Goal: Task Accomplishment & Management: Use online tool/utility

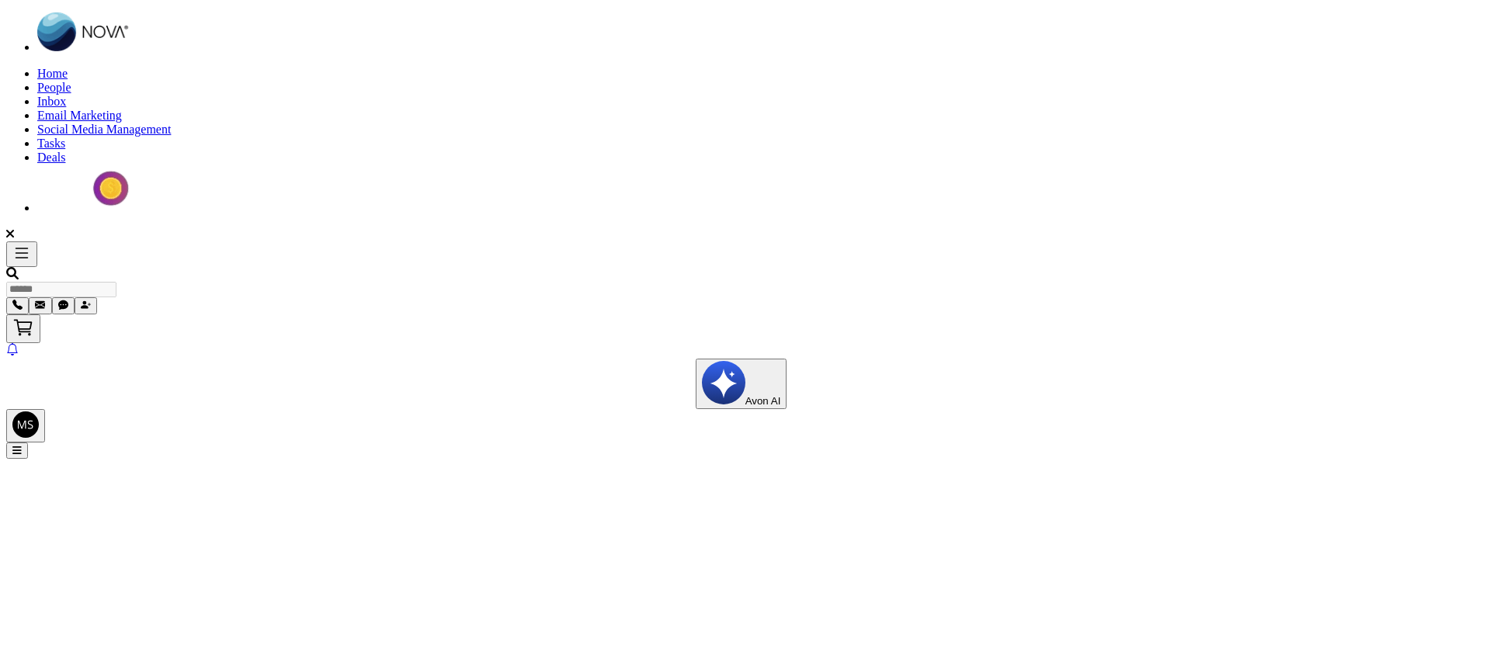
select select "*"
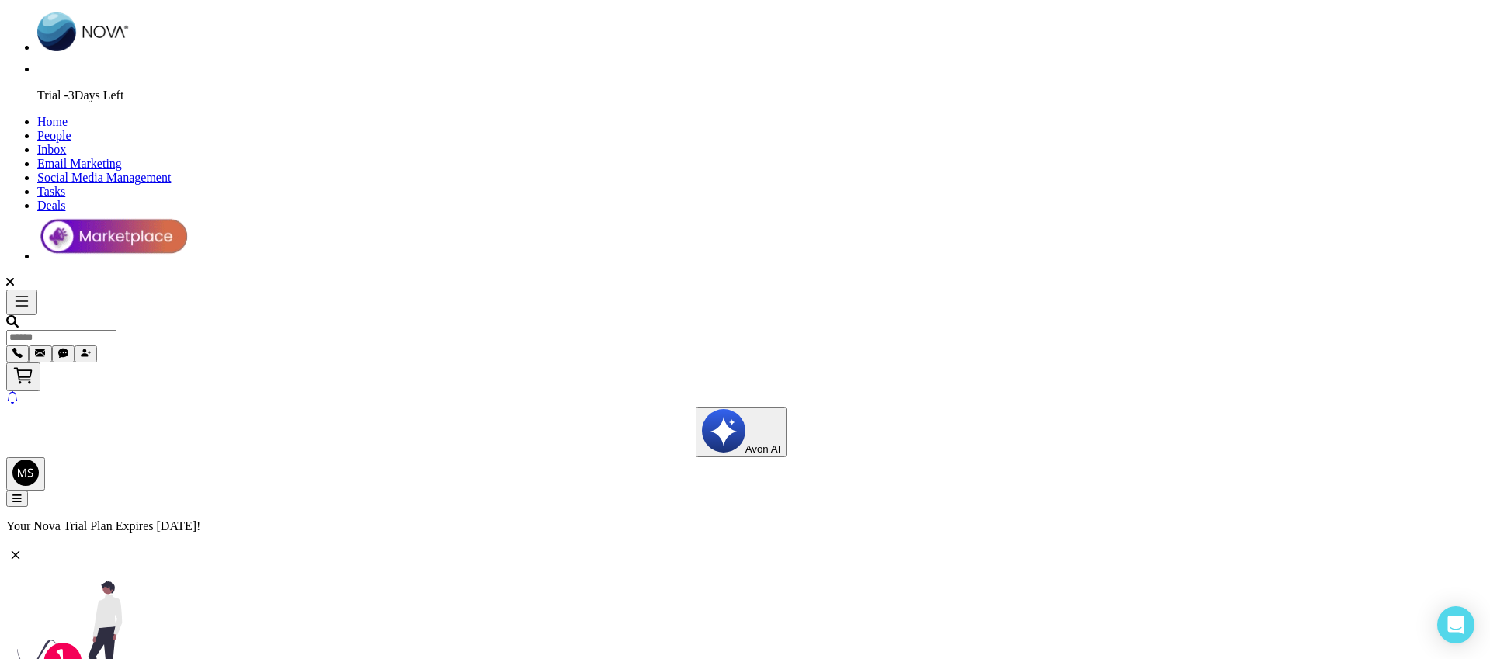
click at [25, 546] on icon at bounding box center [15, 555] width 19 height 19
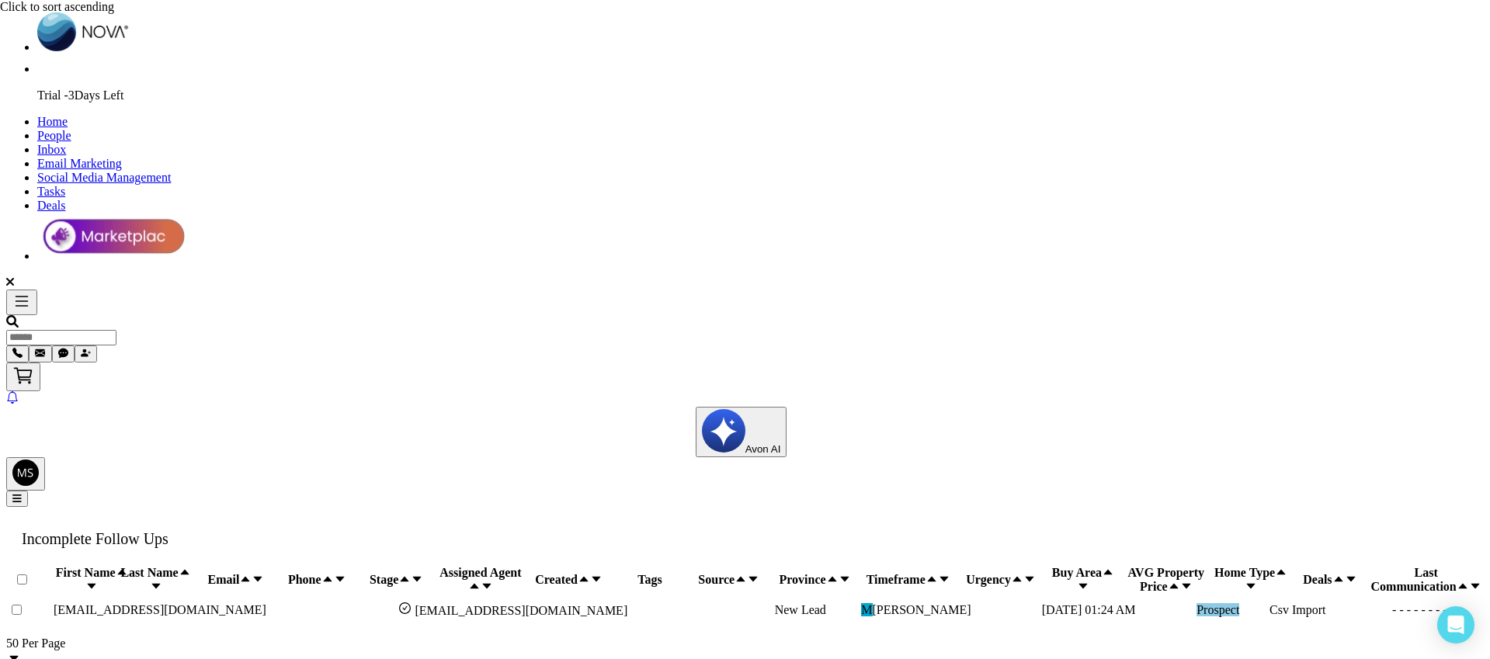
click at [171, 171] on span "Social Media Management" at bounding box center [104, 177] width 134 height 13
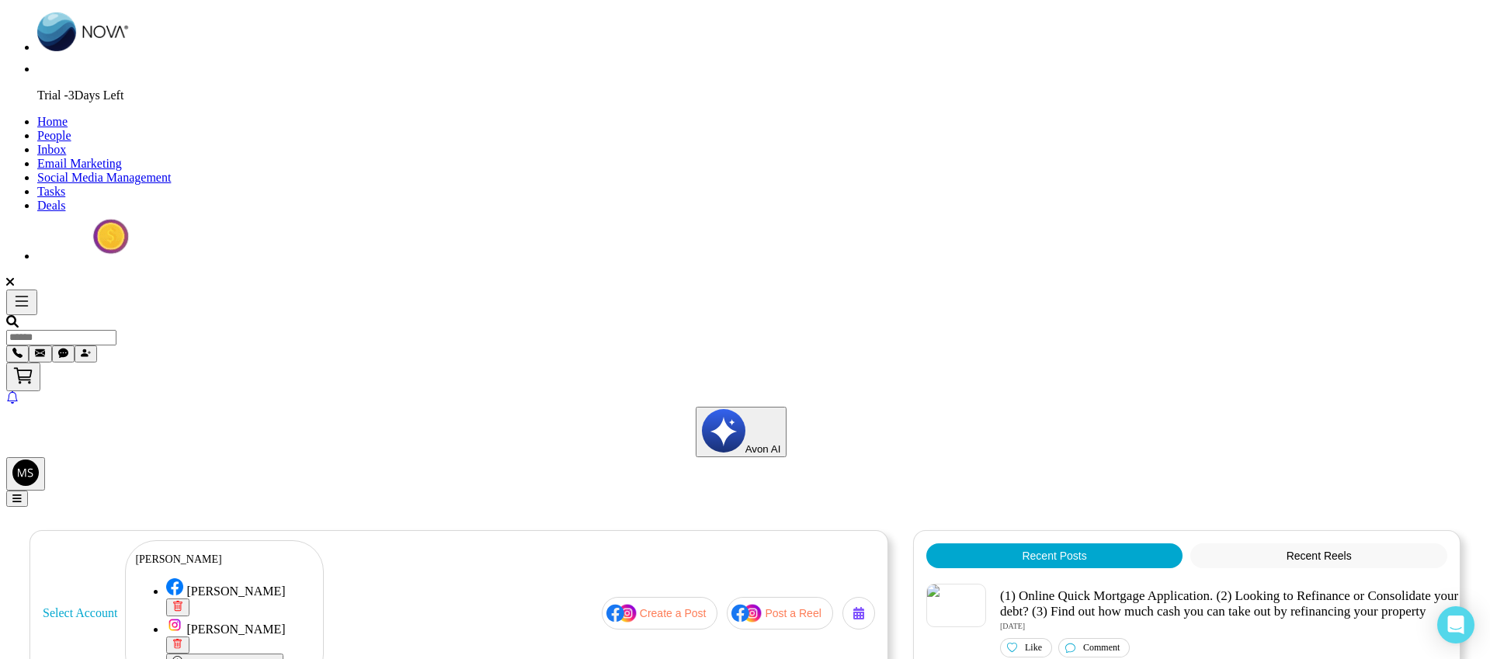
click at [669, 607] on p "Create a Post" at bounding box center [673, 613] width 67 height 12
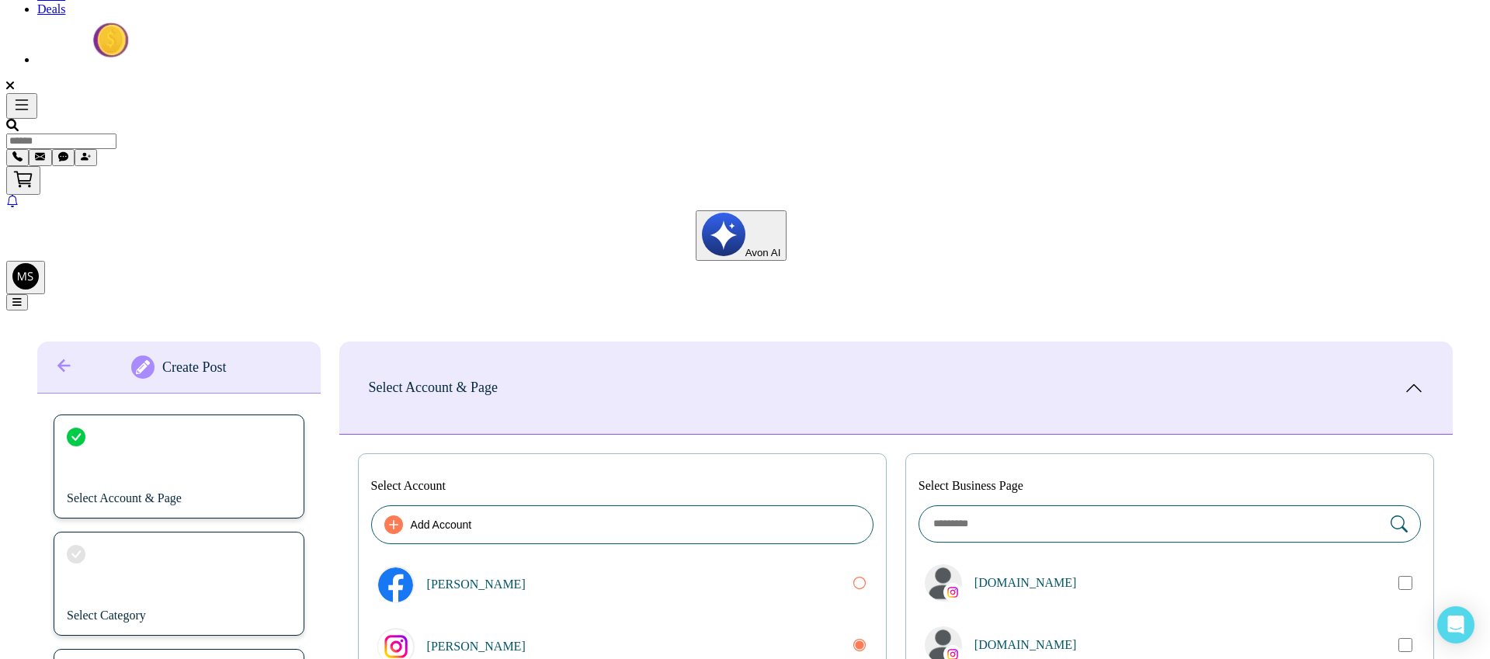
scroll to position [229, 0]
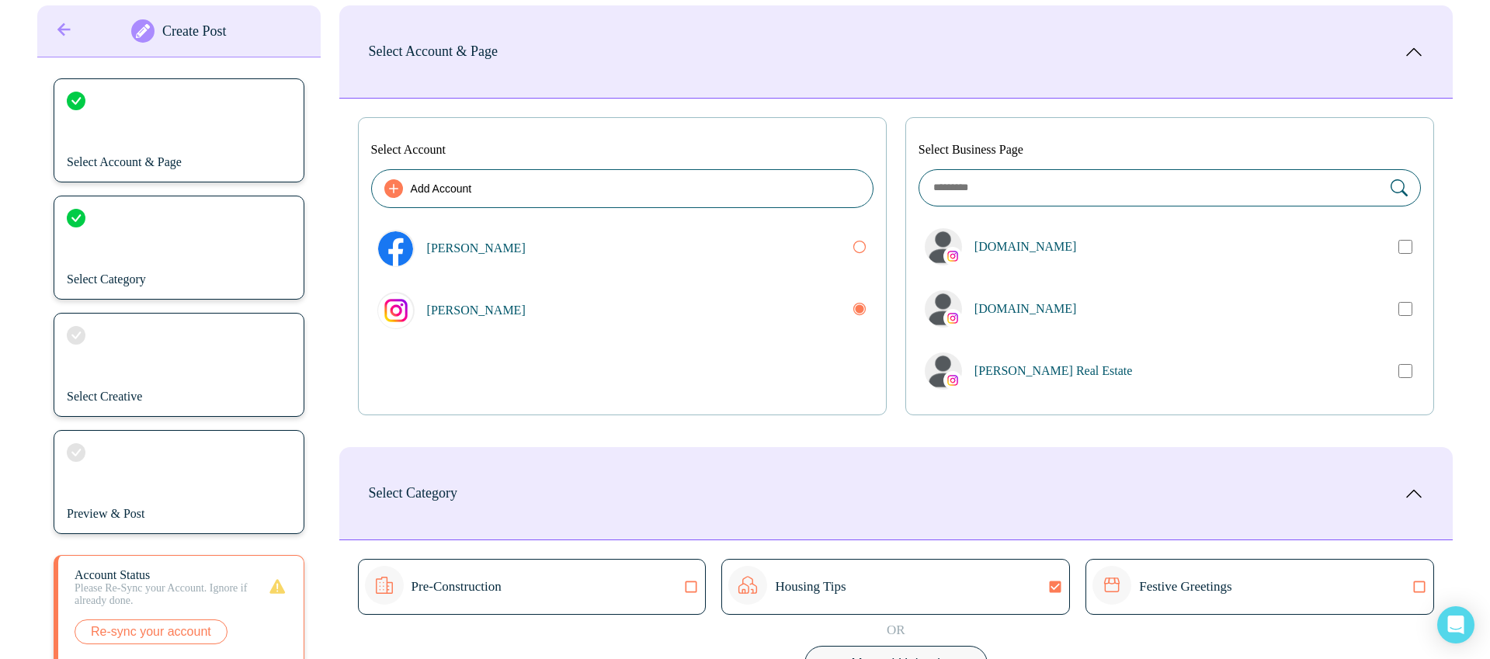
scroll to position [540, 0]
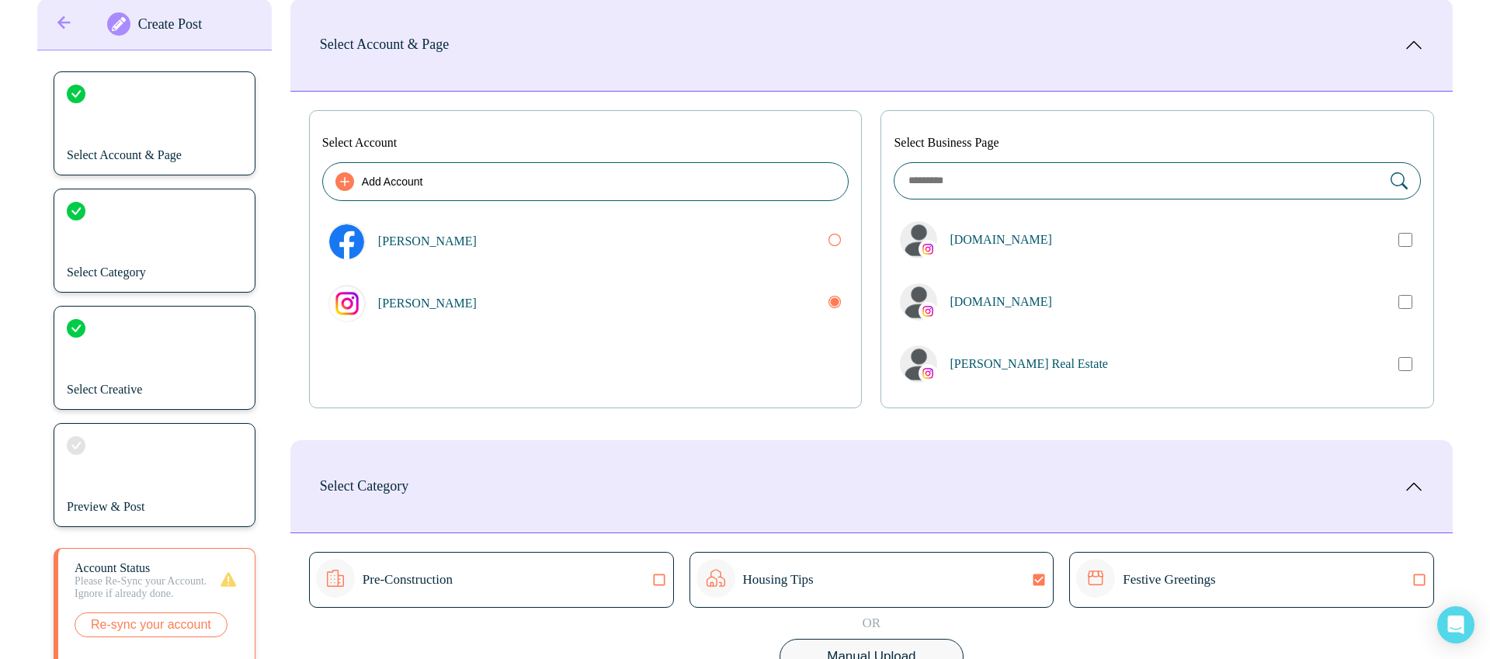
type textarea "**********"
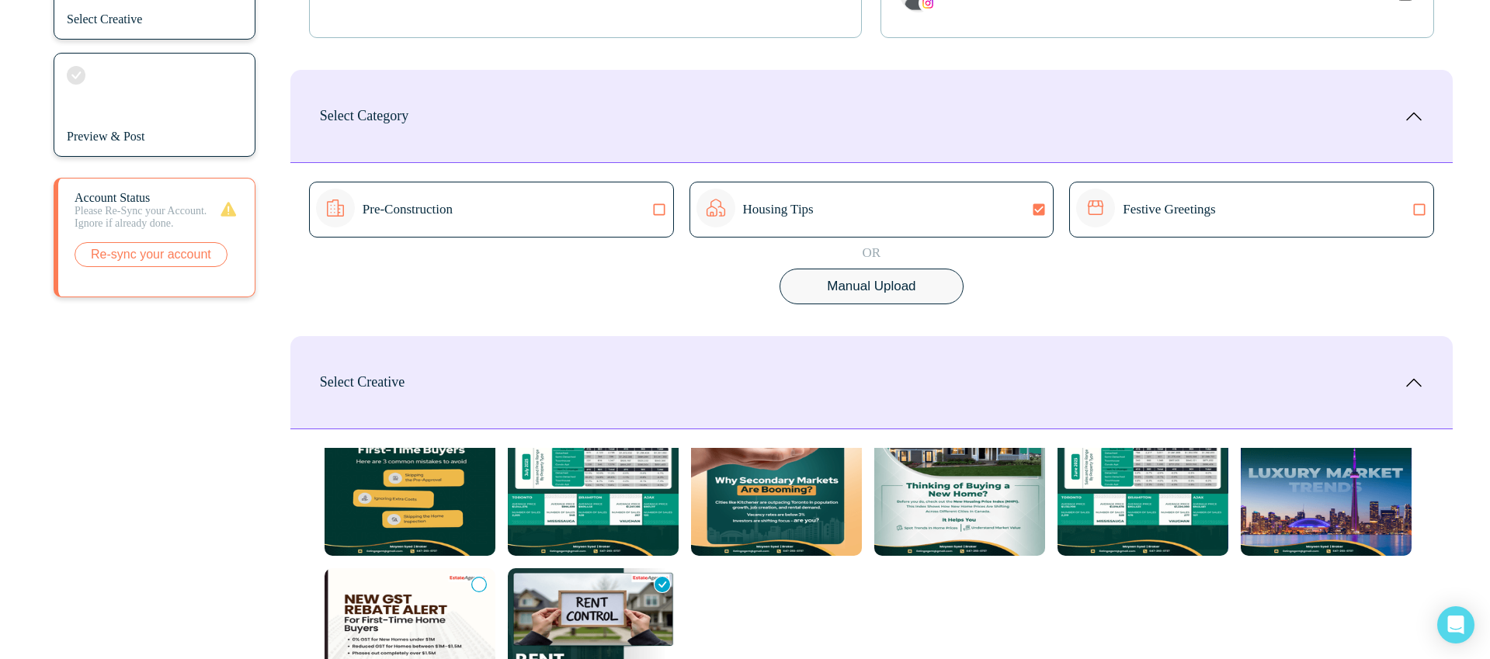
scroll to position [1030, 0]
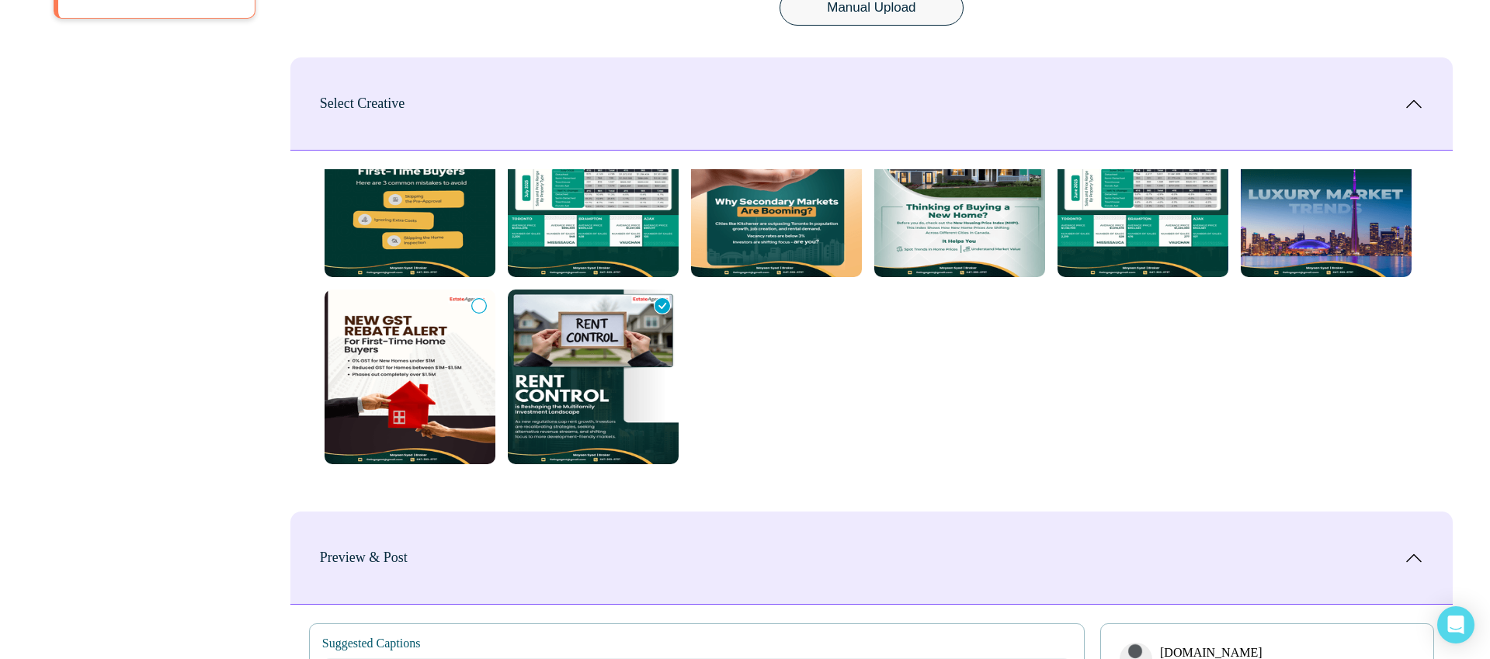
scroll to position [1384, 0]
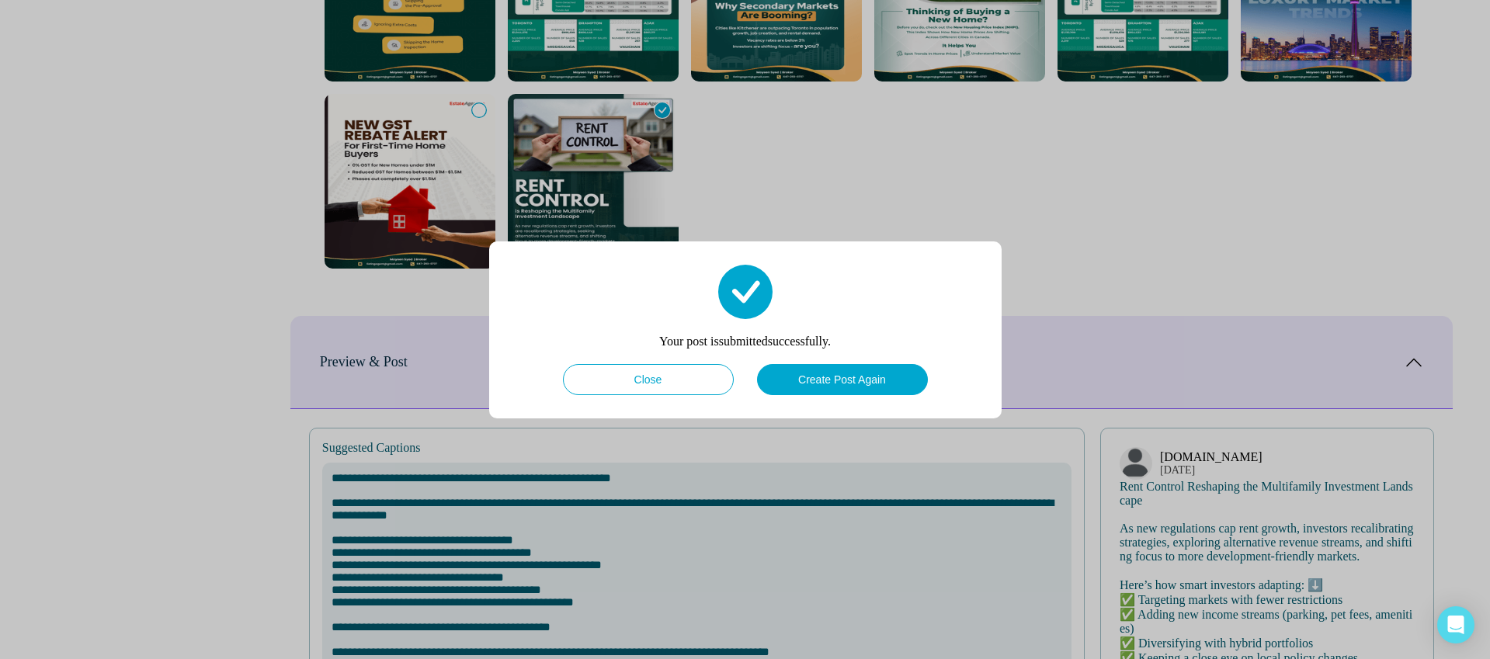
type textarea "**********"
click at [647, 381] on button "Close" at bounding box center [648, 379] width 171 height 31
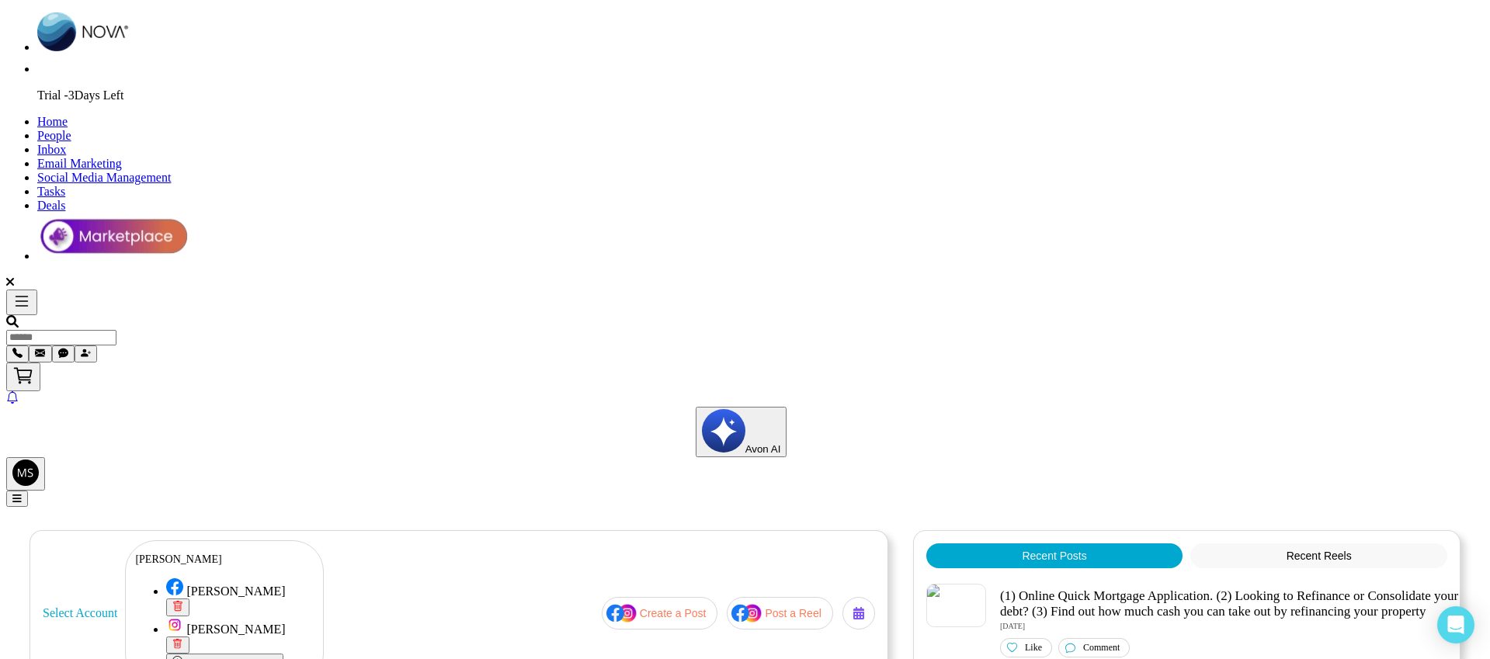
click at [66, 143] on span "Inbox" at bounding box center [51, 149] width 29 height 13
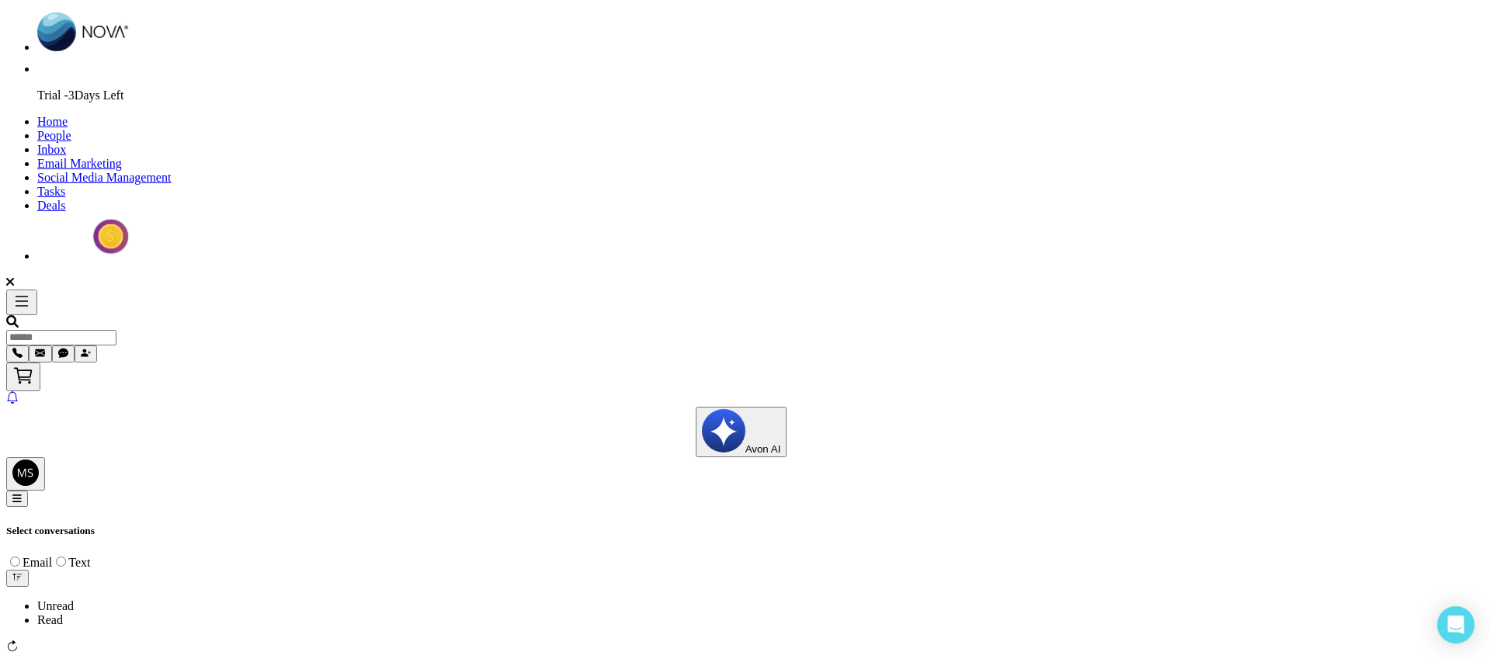
click at [781, 443] on span "Avon AI" at bounding box center [763, 449] width 36 height 12
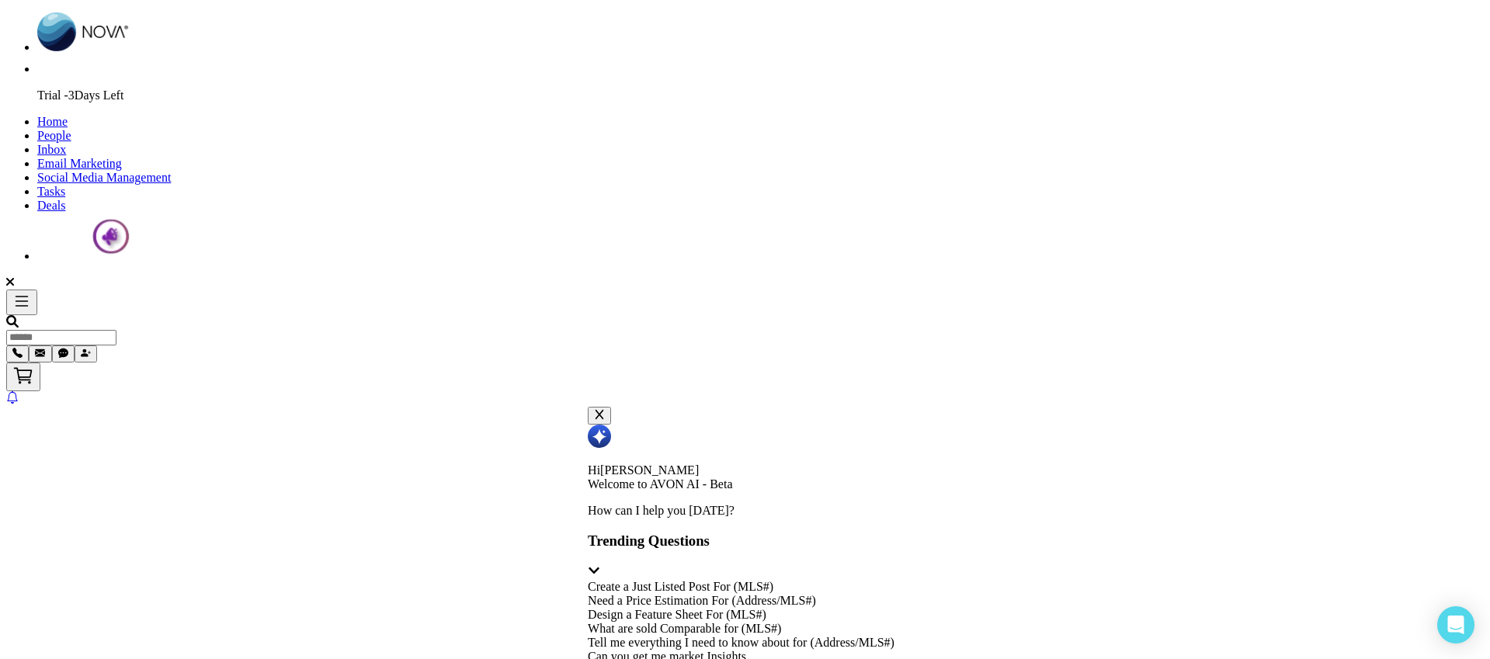
click at [895, 608] on div "Design a Feature Sheet For (MLS#)" at bounding box center [741, 615] width 307 height 14
type input "**********"
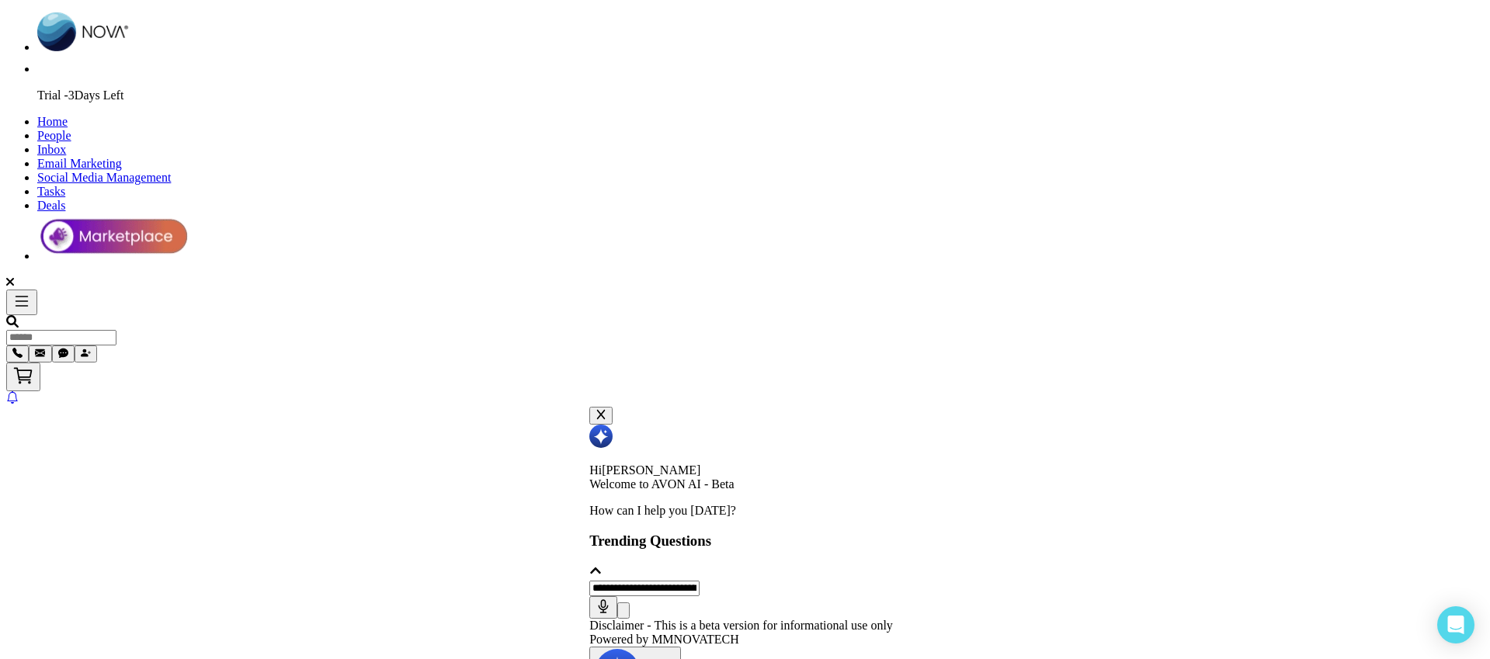
click at [605, 600] on icon "button" at bounding box center [603, 603] width 3 height 6
click at [624, 614] on icon "submit" at bounding box center [624, 614] width 0 height 0
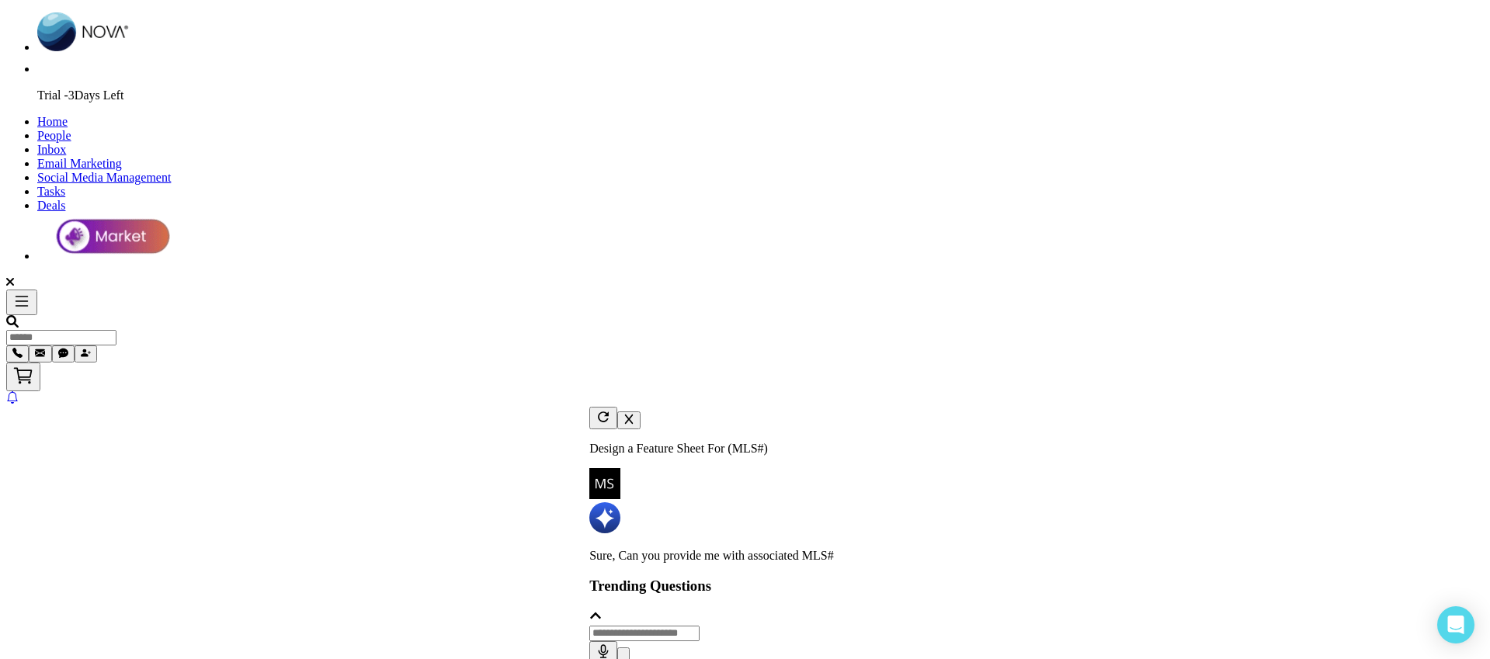
click at [700, 626] on input "text" at bounding box center [644, 634] width 110 height 16
type input "*********"
click at [617, 648] on button "submit" at bounding box center [623, 656] width 12 height 16
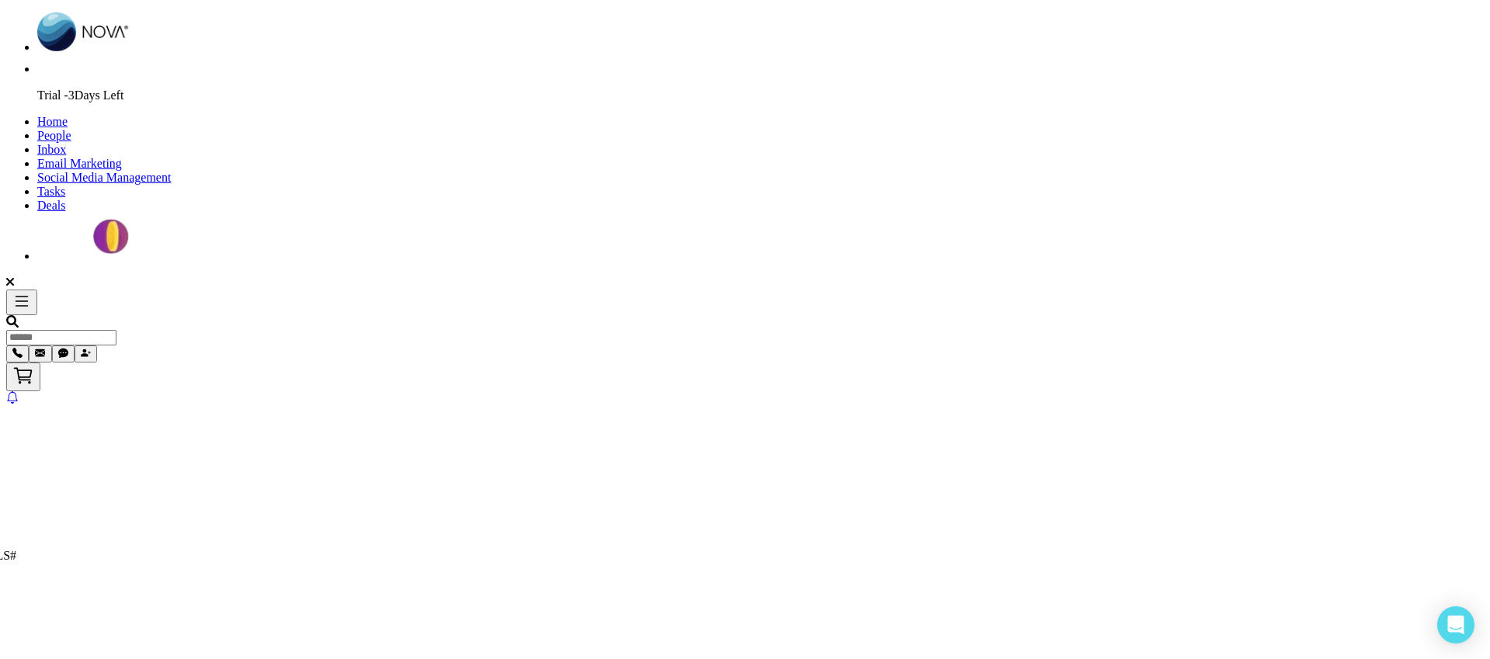
scroll to position [383, 0]
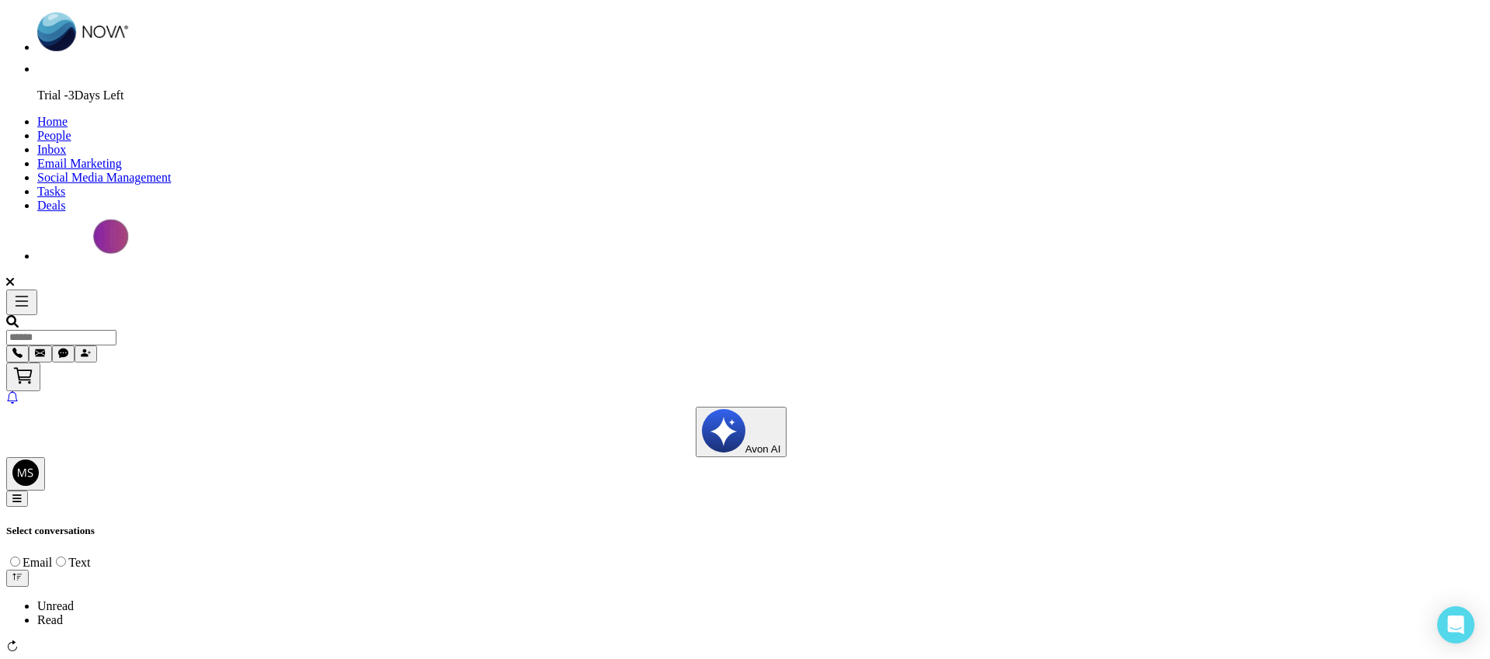
click at [68, 115] on span "Home" at bounding box center [52, 121] width 30 height 13
select select "*"
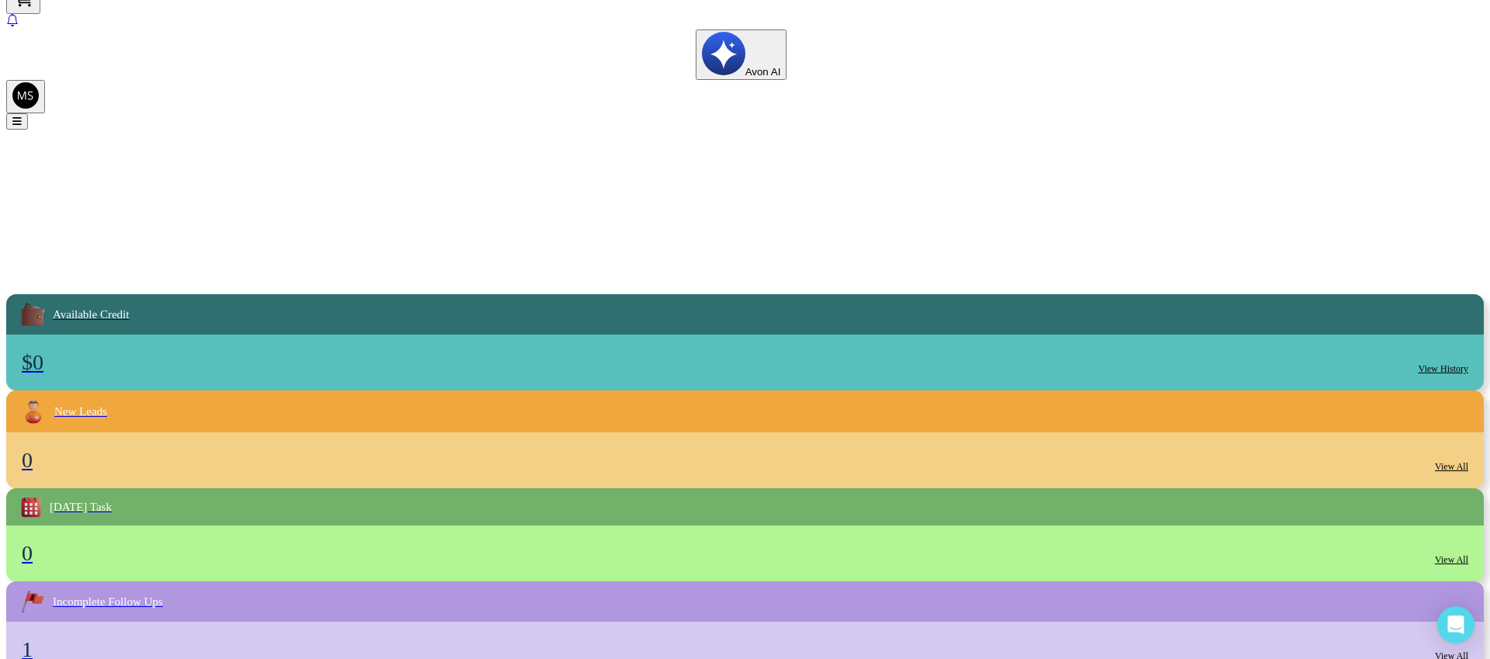
scroll to position [388, 0]
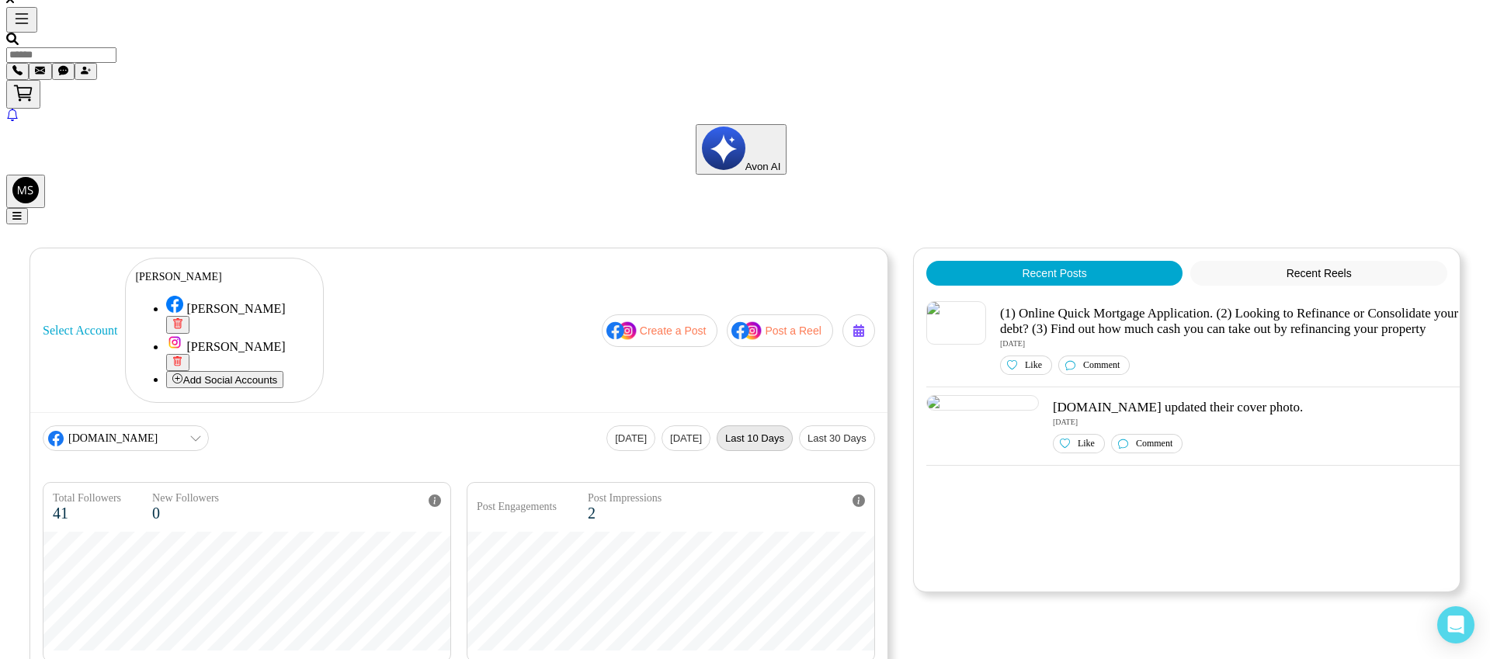
scroll to position [291, 0]
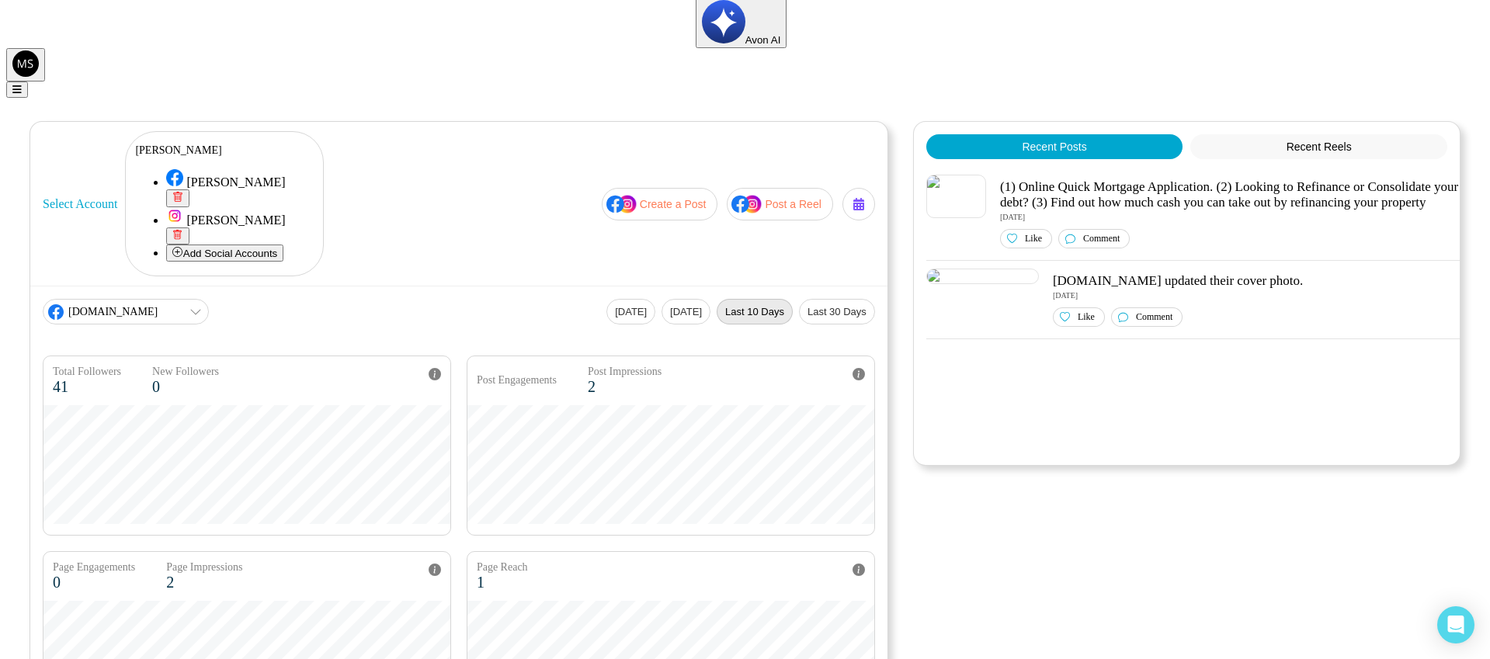
scroll to position [524, 0]
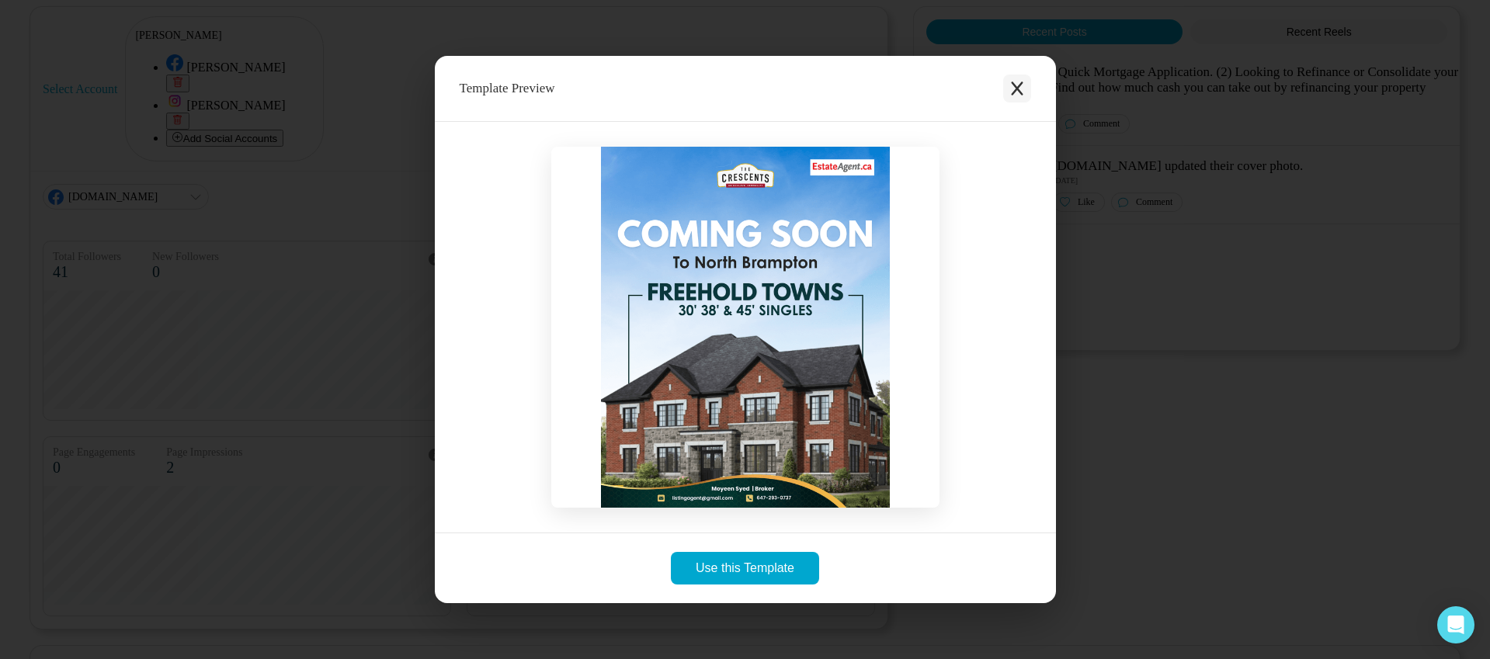
click at [1019, 85] on icon "Close modal" at bounding box center [1017, 89] width 16 height 16
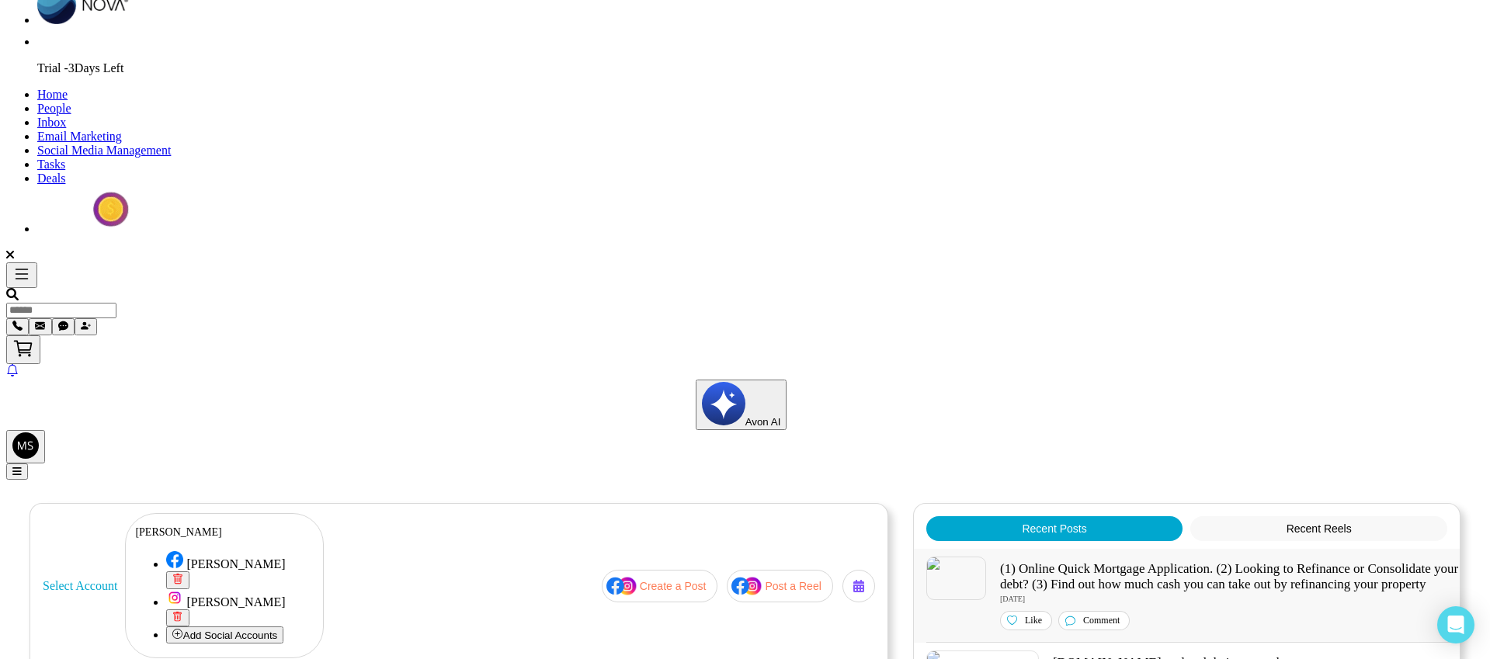
scroll to position [0, 0]
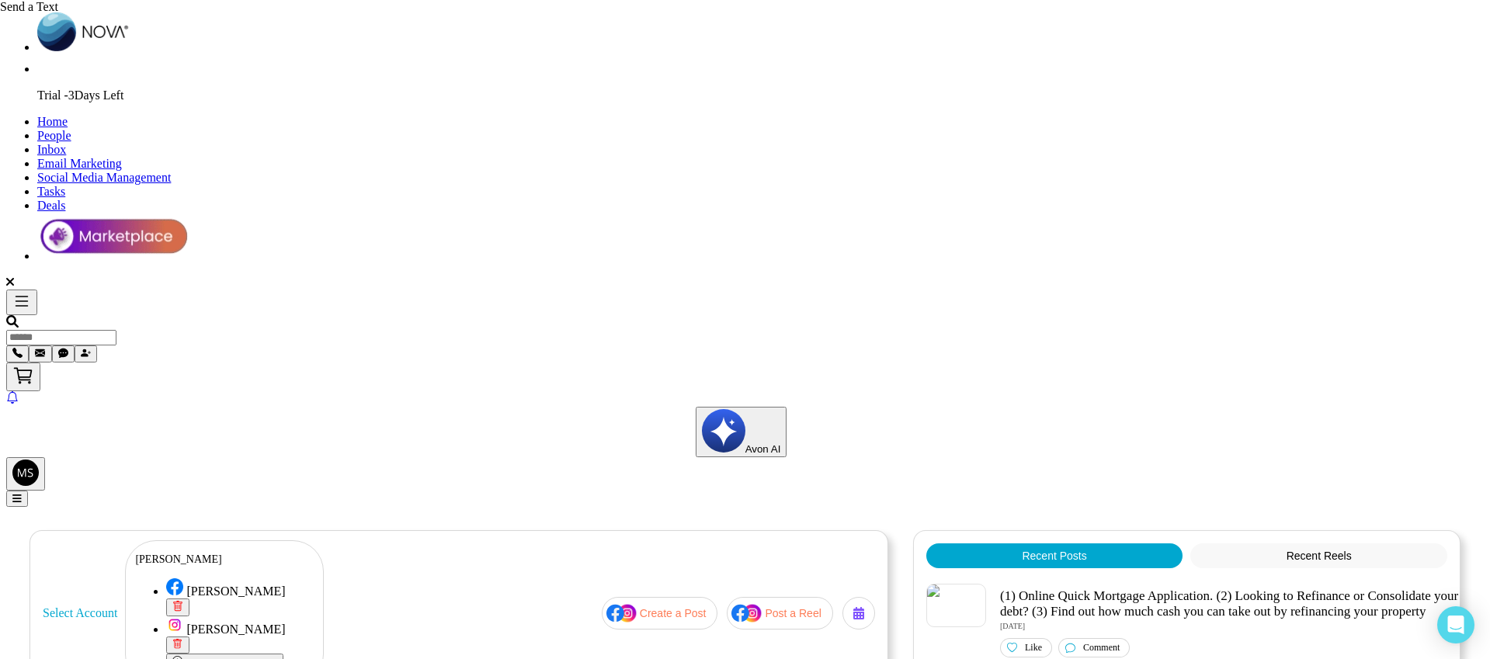
click at [68, 115] on span "Home" at bounding box center [52, 121] width 30 height 13
select select "*"
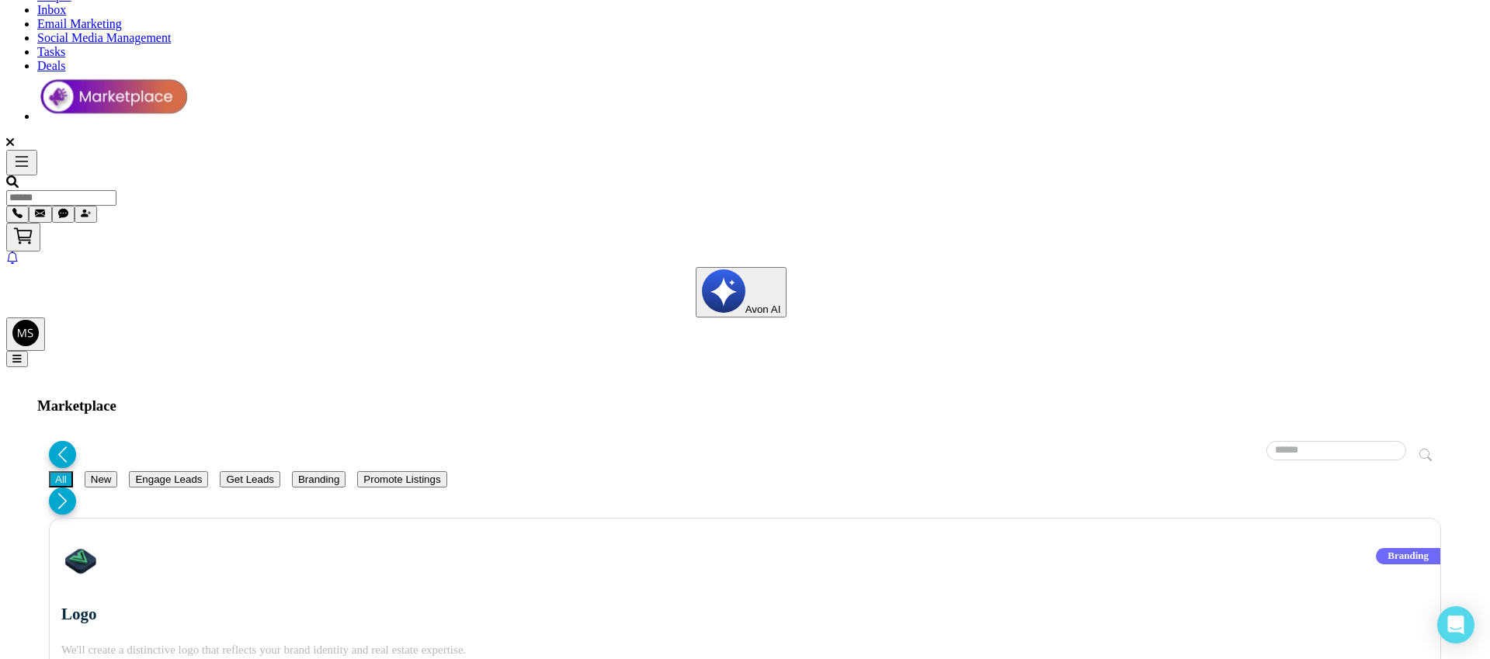
scroll to position [141, 0]
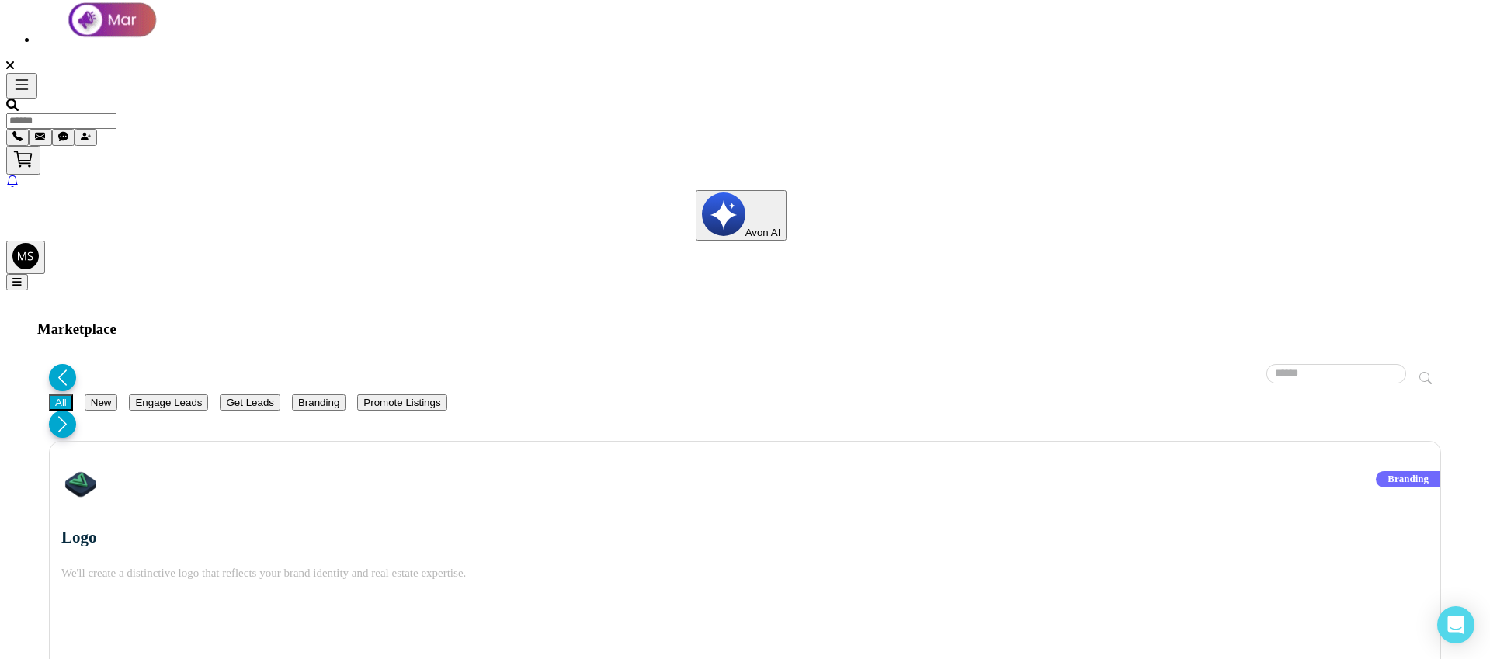
scroll to position [221, 0]
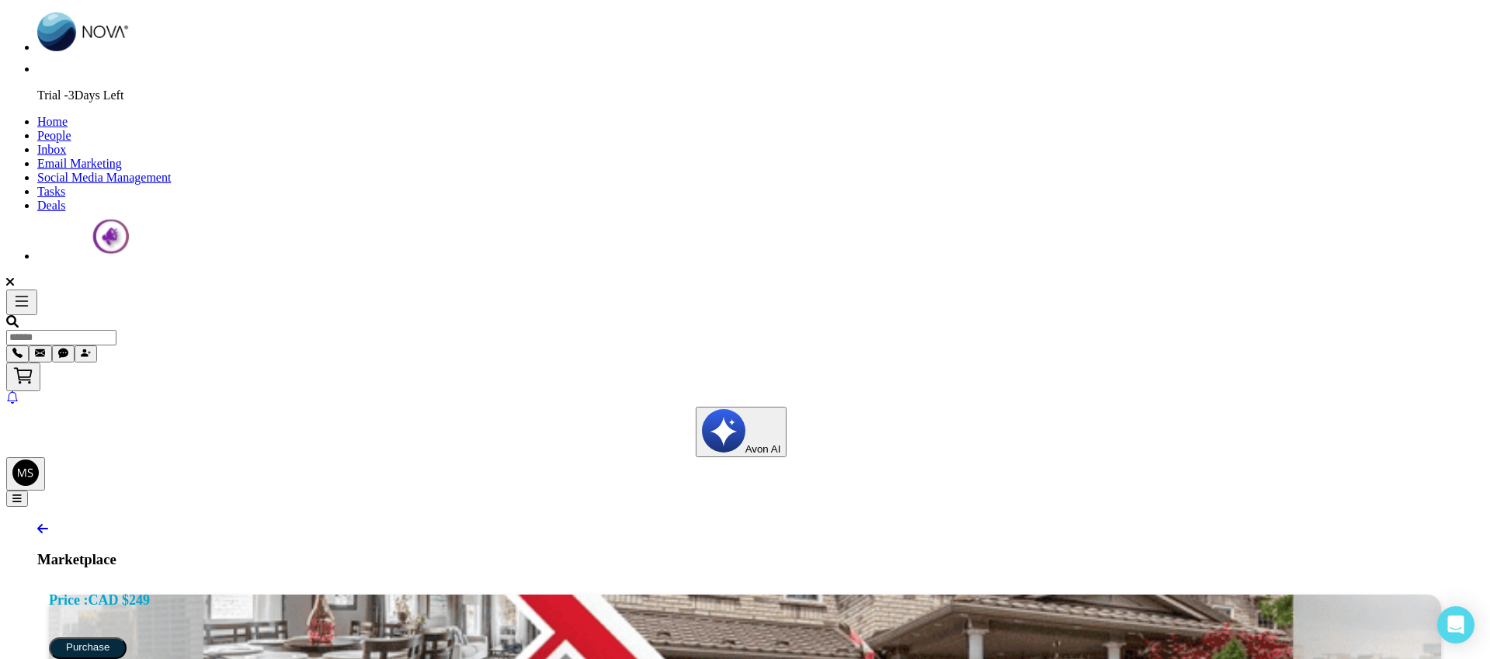
click at [150, 581] on div "Price : CAD $ 249" at bounding box center [99, 597] width 101 height 32
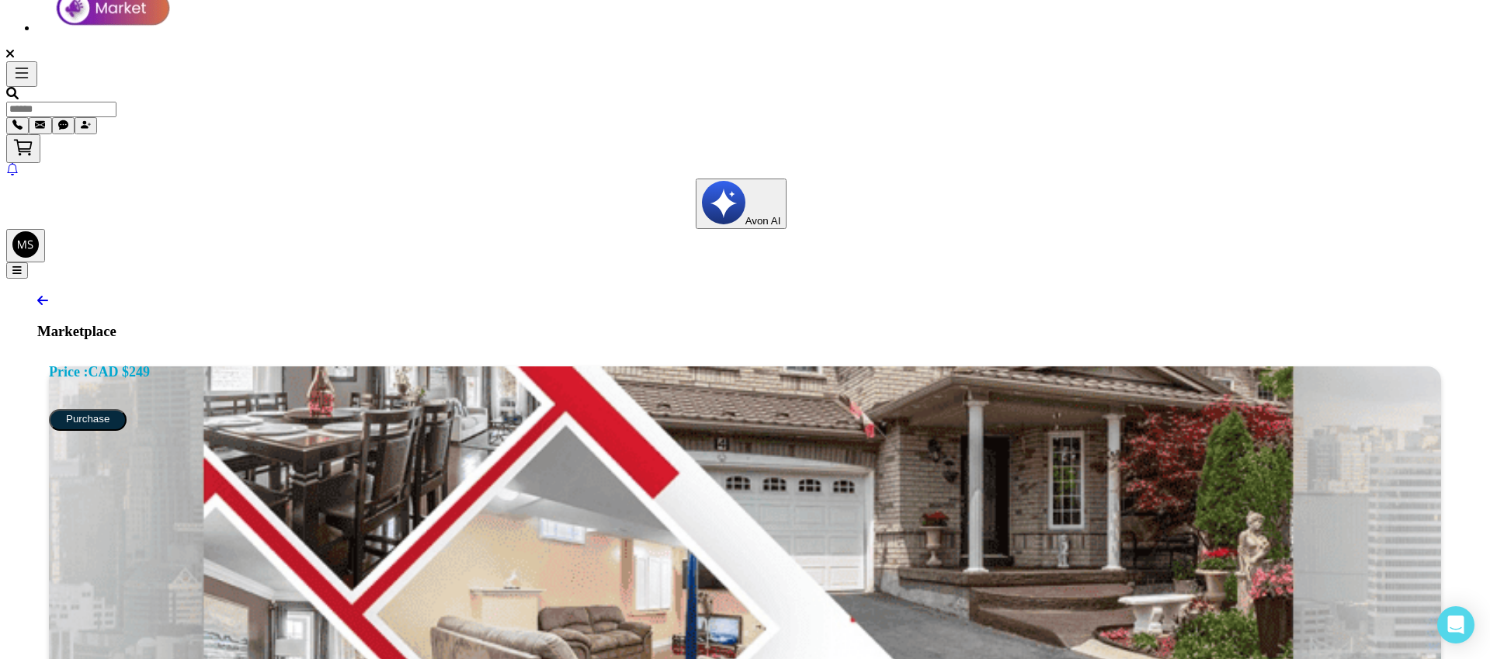
scroll to position [231, 0]
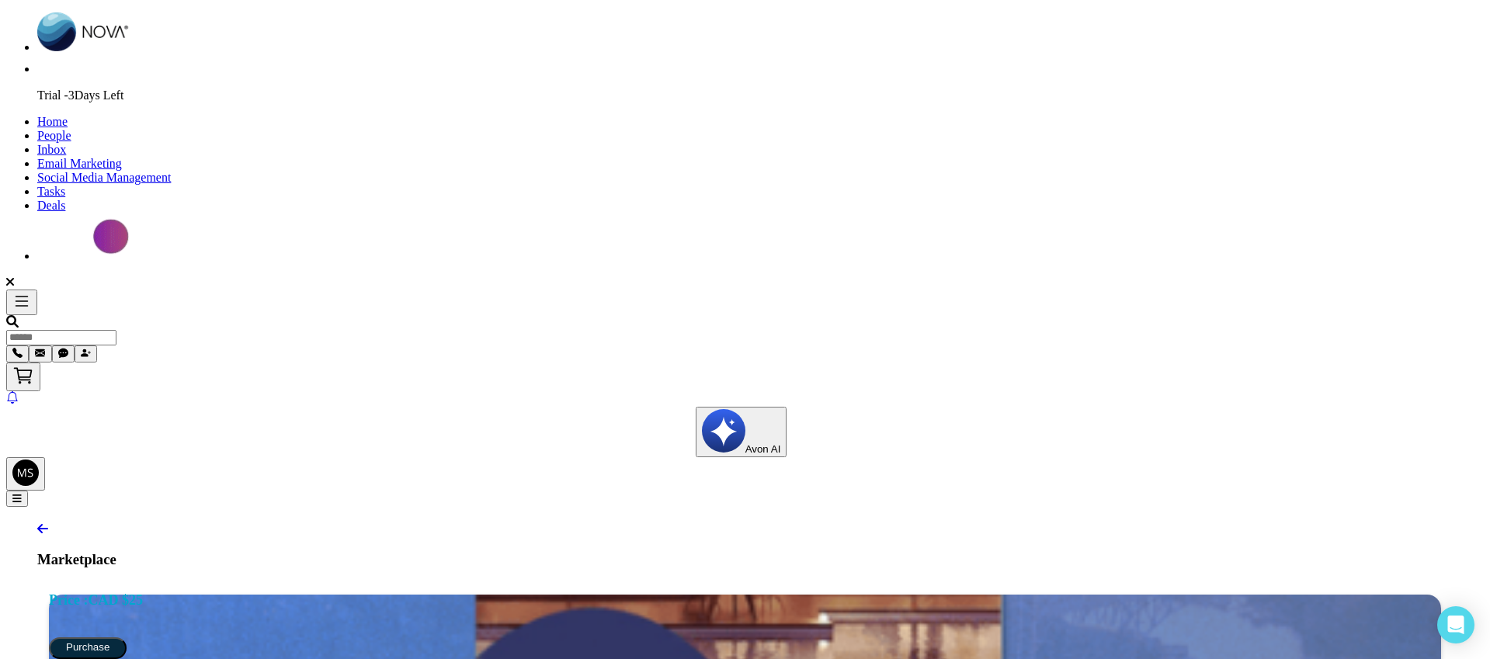
click at [43, 523] on icon at bounding box center [42, 529] width 11 height 12
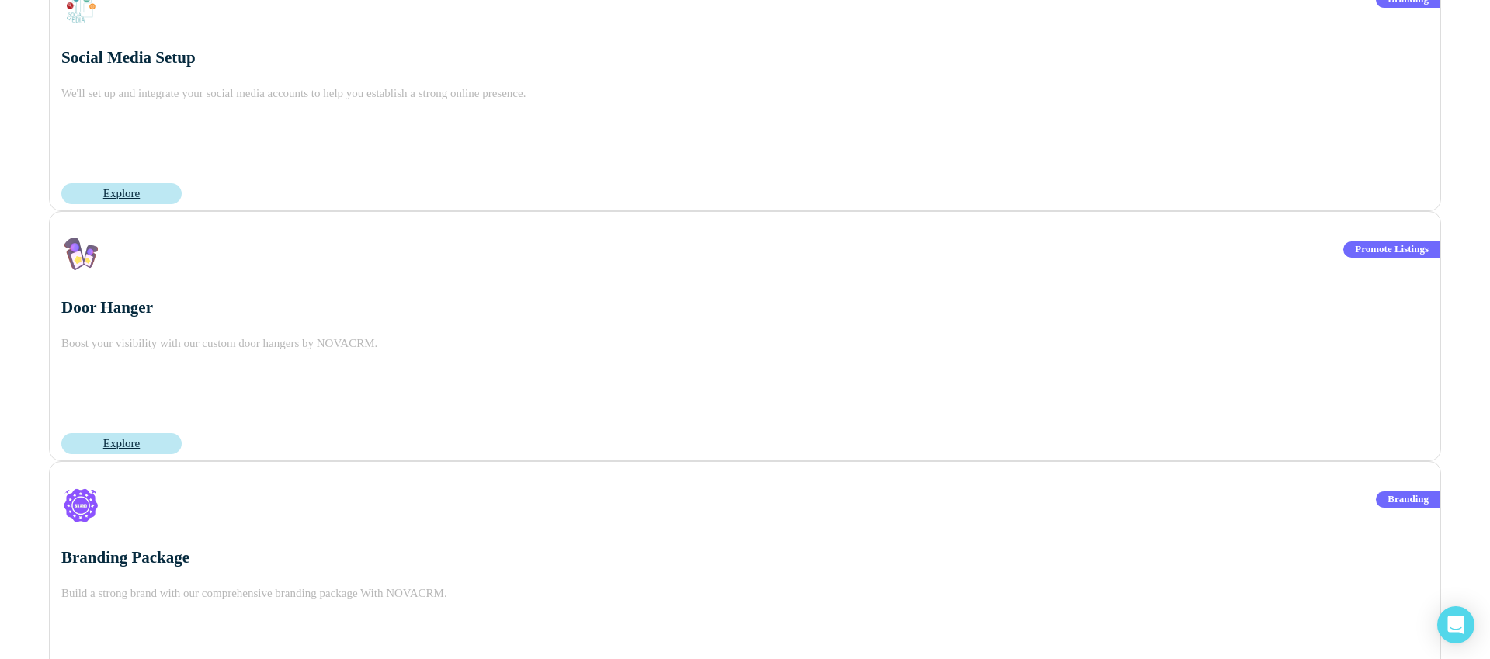
scroll to position [971, 0]
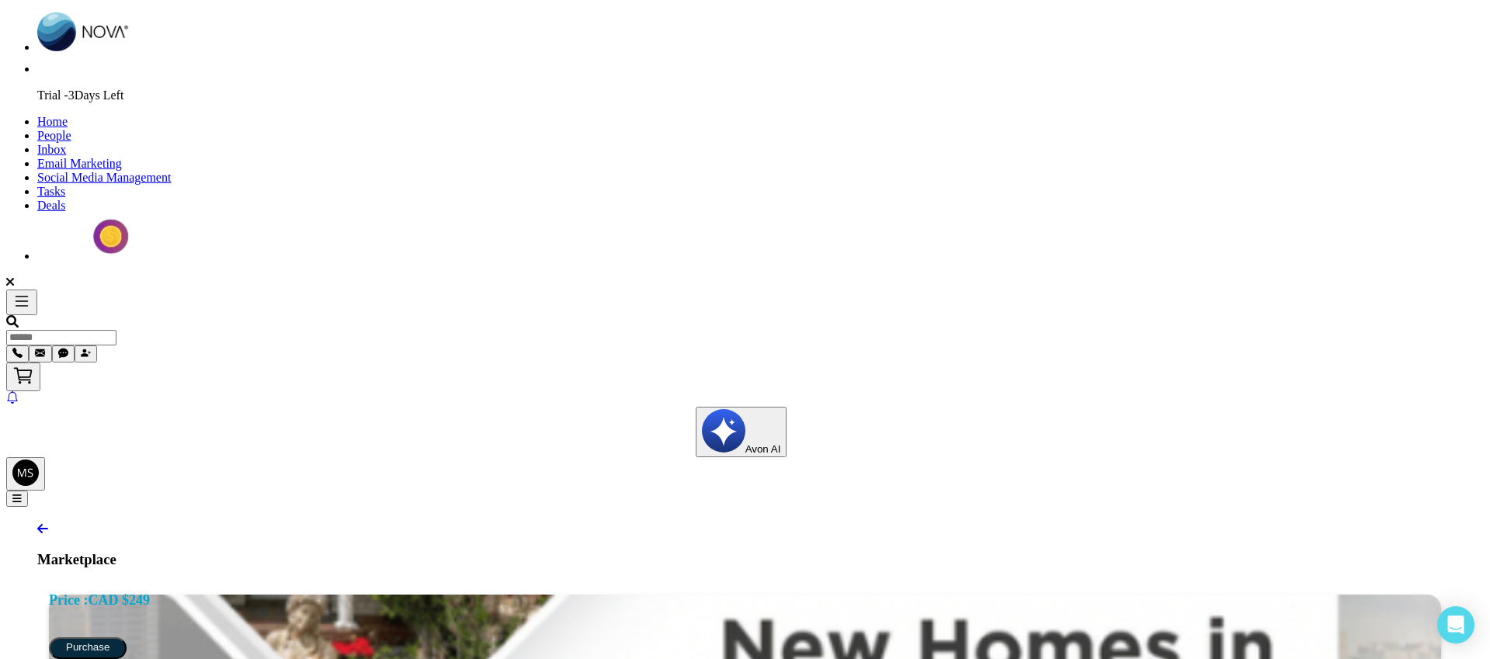
click at [65, 185] on span "Tasks" at bounding box center [51, 191] width 28 height 13
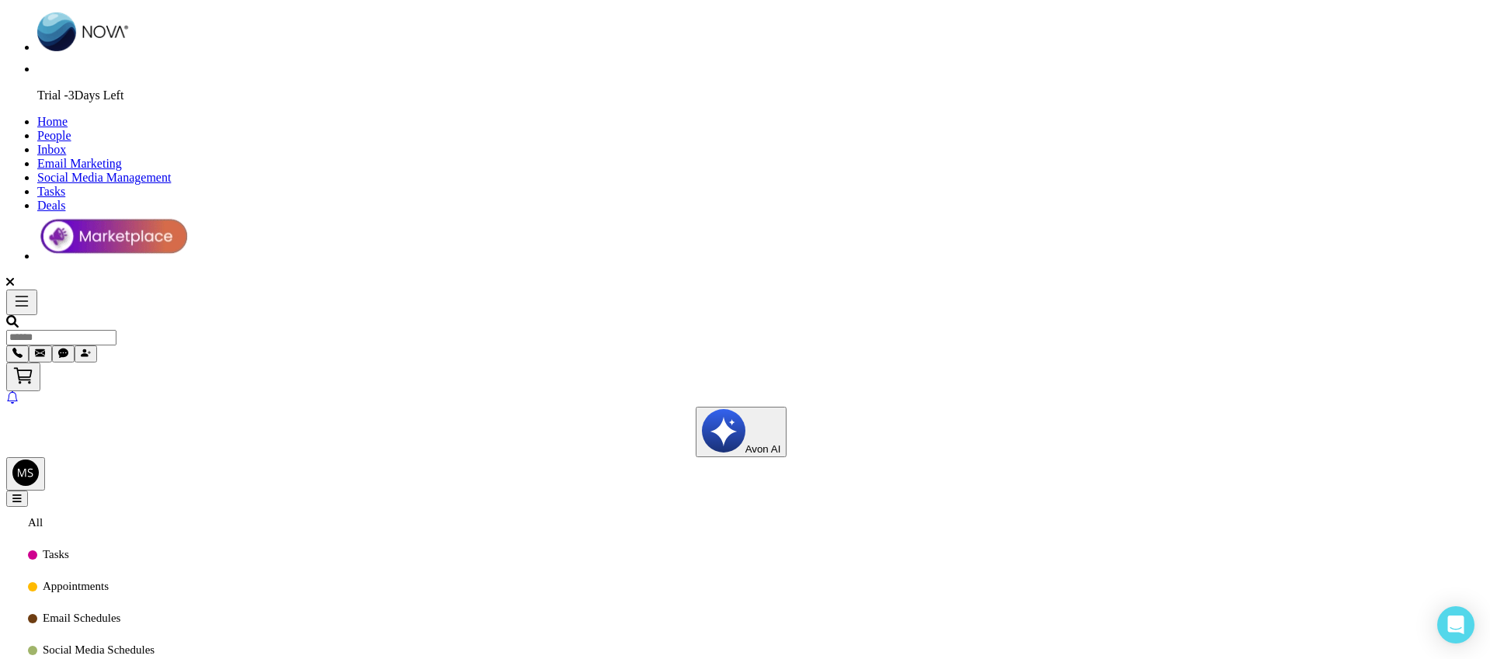
click at [155, 612] on span "Email Schedules" at bounding box center [91, 618] width 127 height 13
click at [155, 644] on span "Social Media Schedules" at bounding box center [91, 650] width 127 height 13
click at [189, 213] on img at bounding box center [112, 236] width 151 height 47
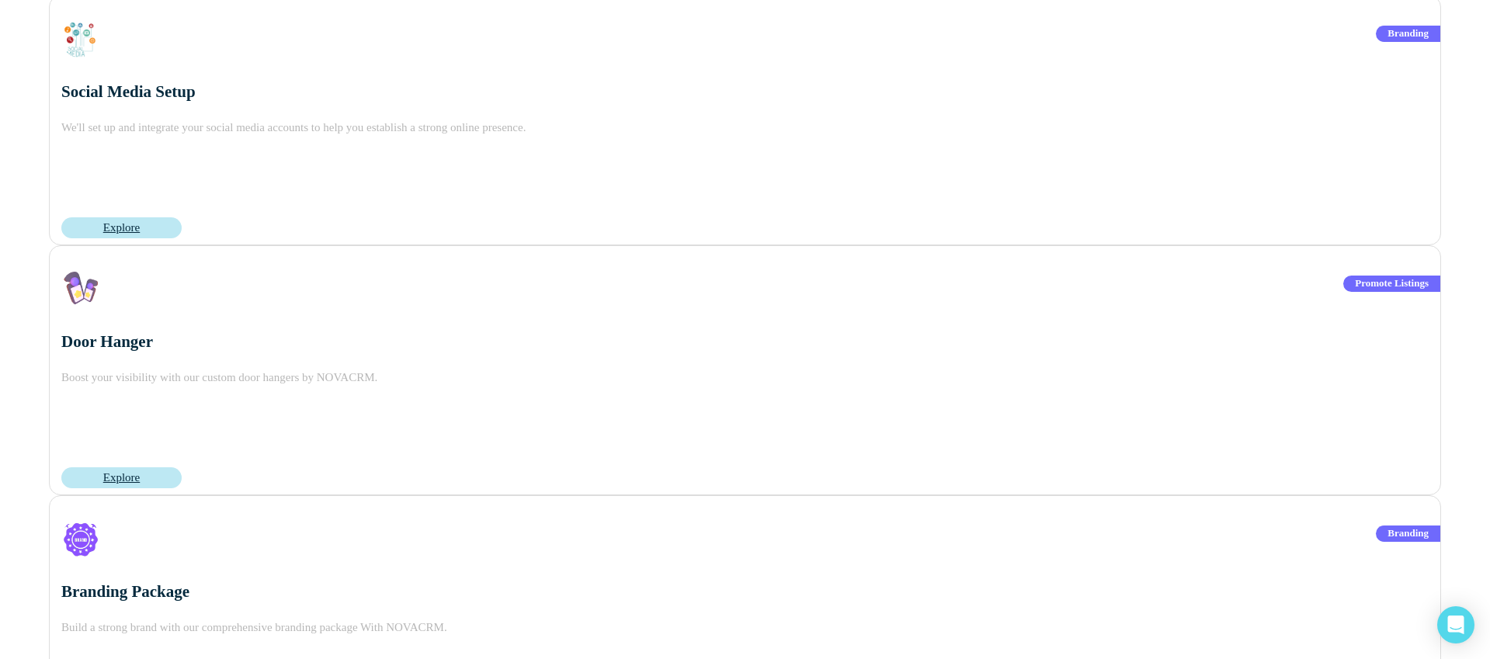
scroll to position [922, 0]
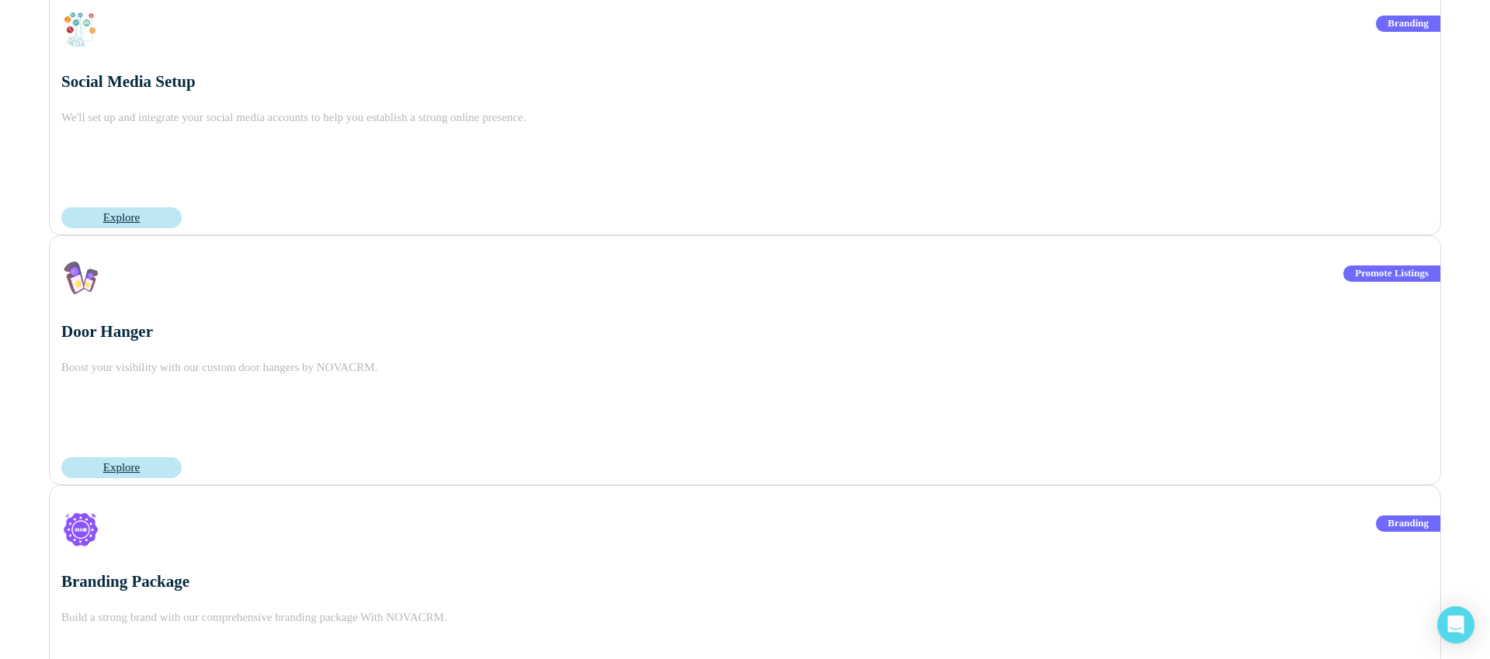
drag, startPoint x: 694, startPoint y: 482, endPoint x: 656, endPoint y: 487, distance: 38.3
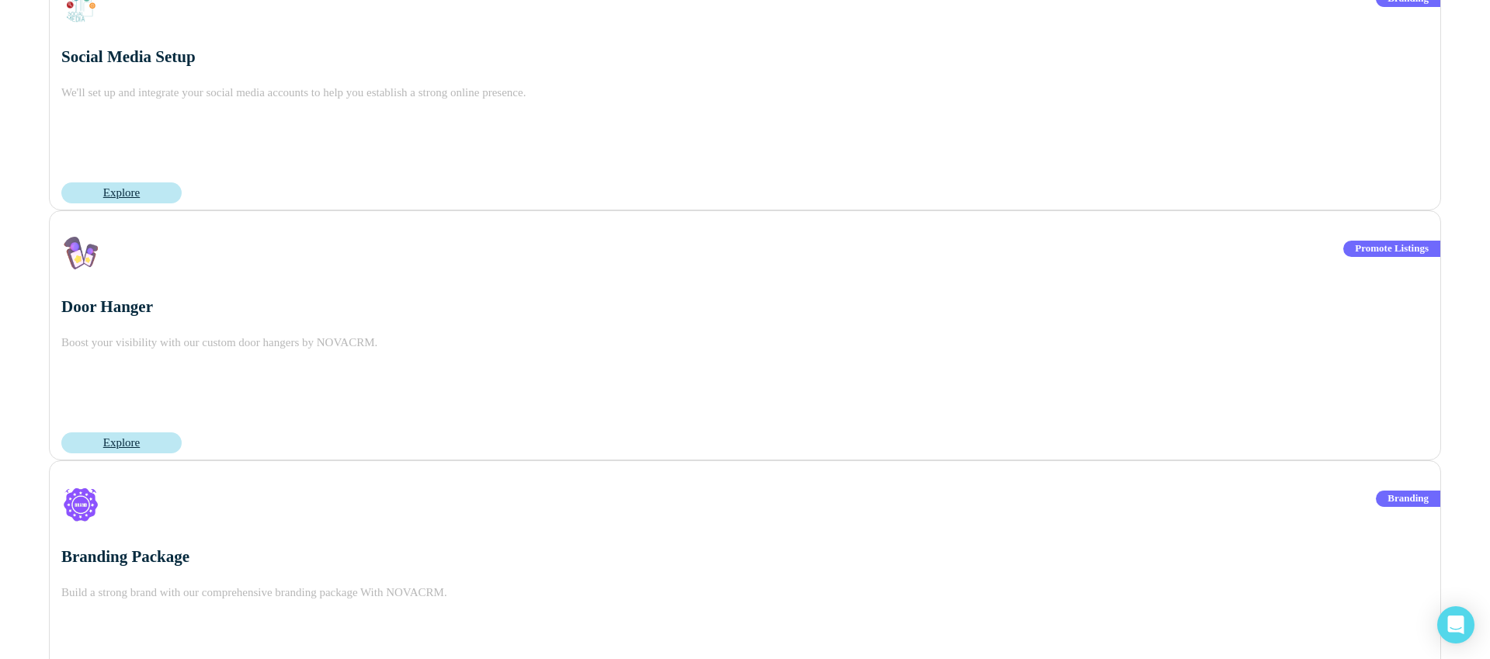
scroll to position [971, 0]
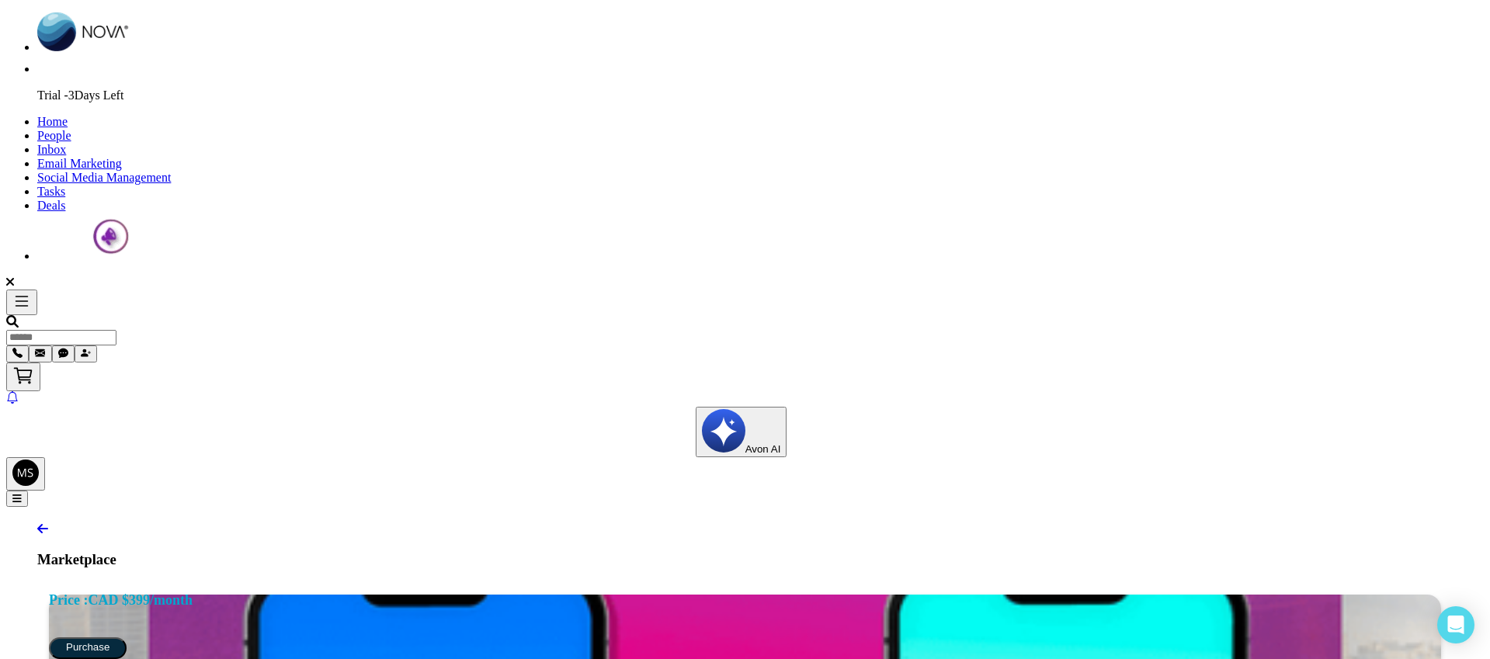
click at [71, 129] on span "People" at bounding box center [54, 135] width 34 height 13
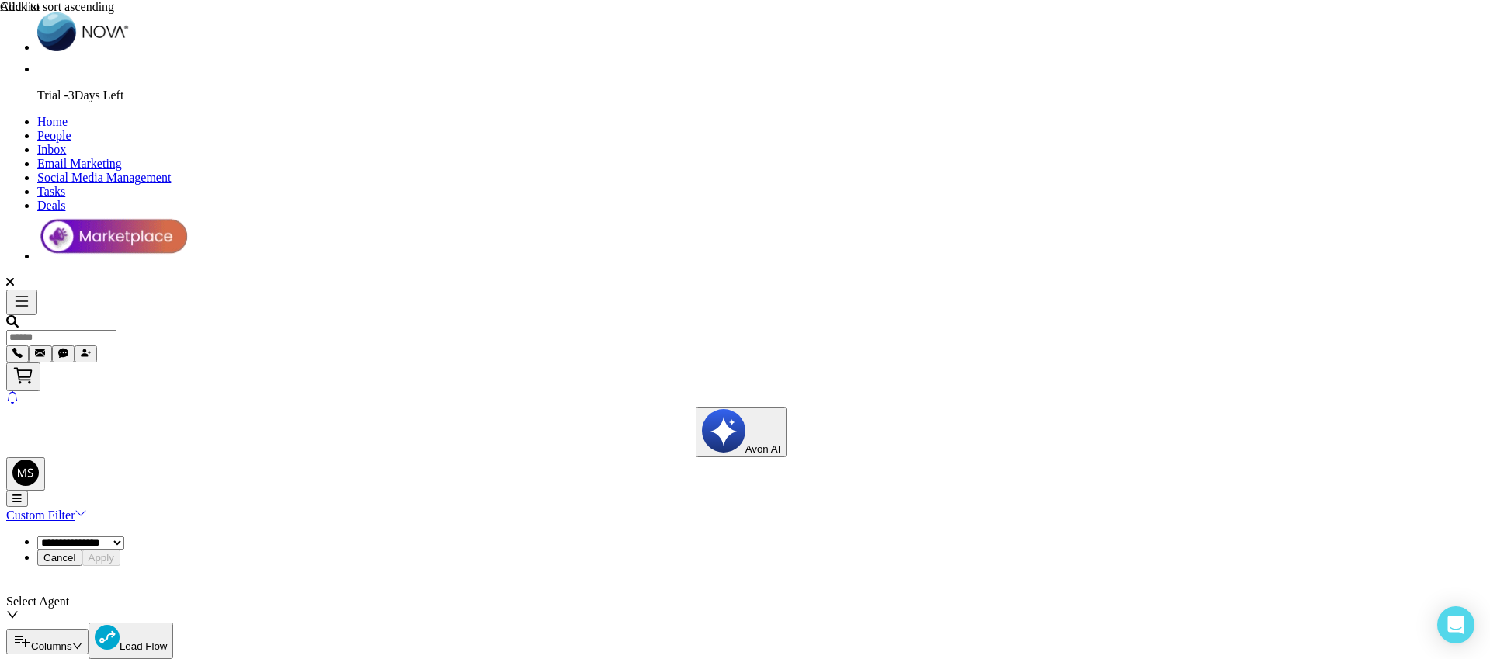
click at [23, 292] on icon at bounding box center [21, 301] width 19 height 19
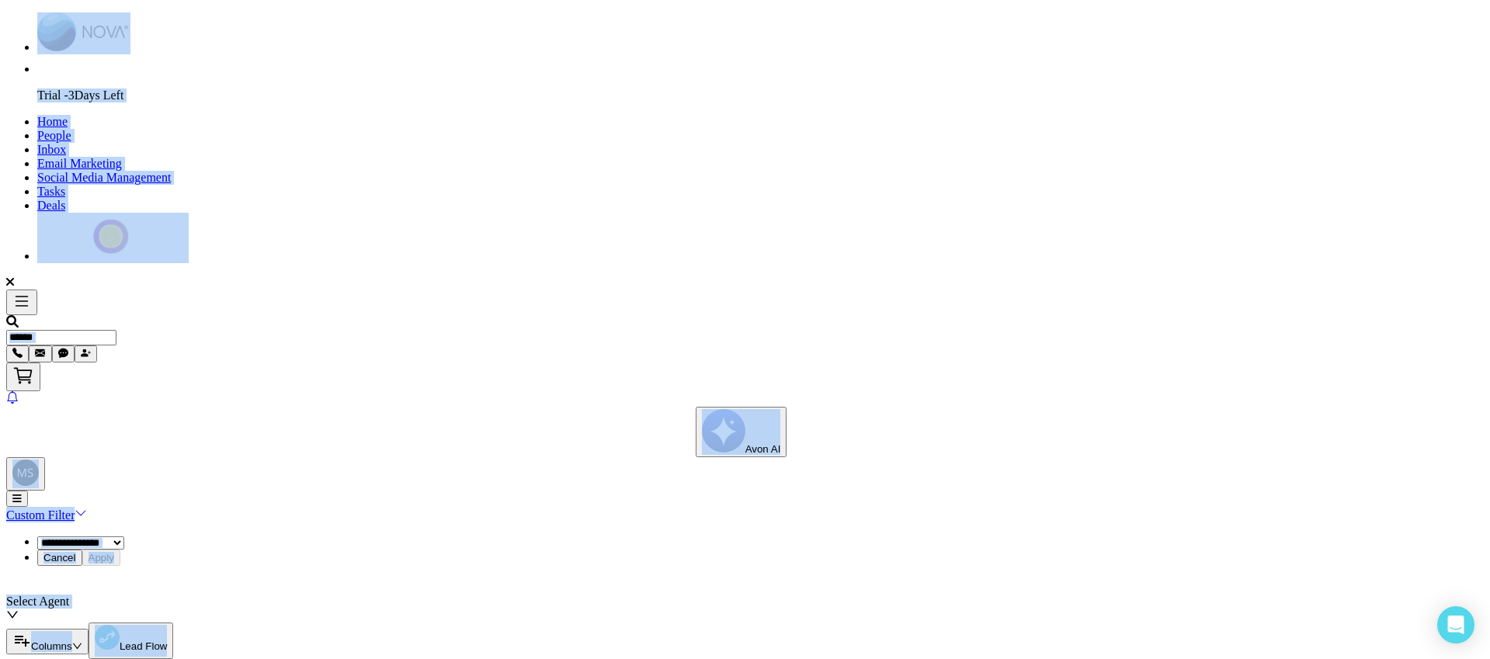
click at [23, 292] on icon at bounding box center [21, 301] width 19 height 19
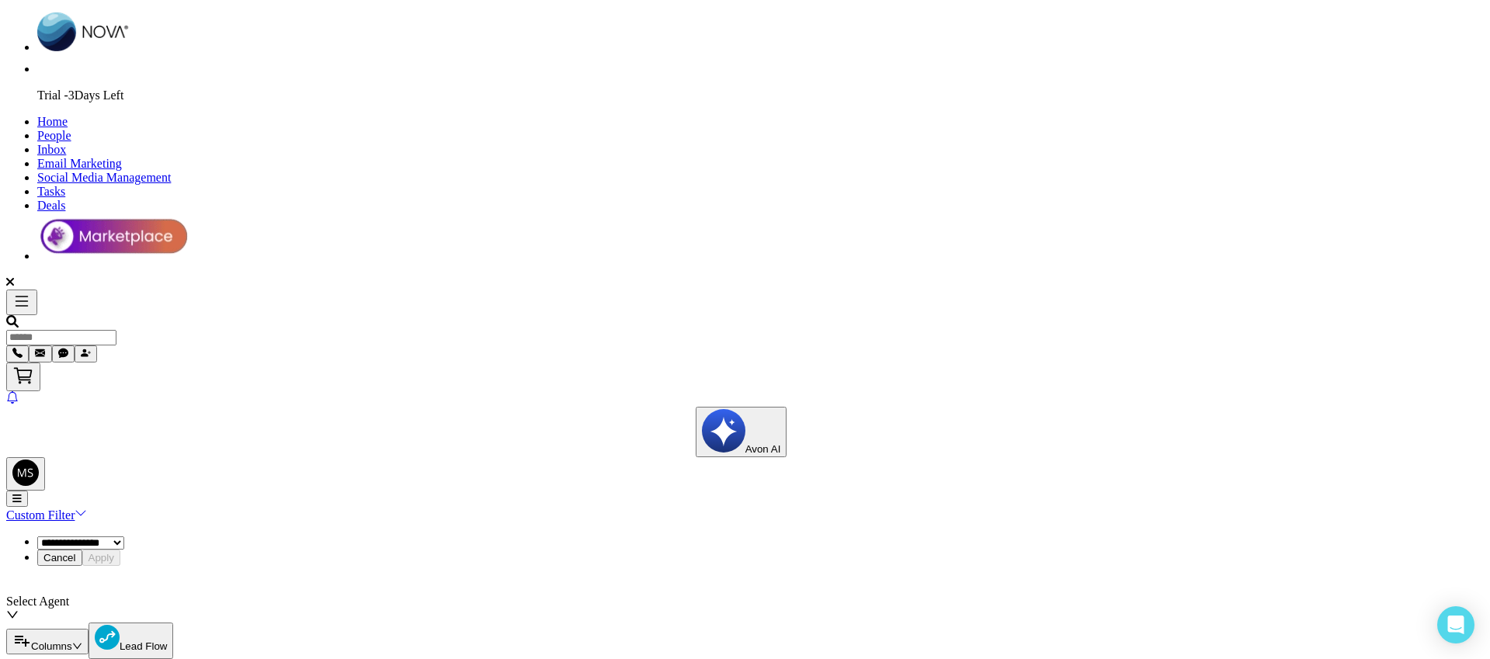
click at [68, 115] on span "Home" at bounding box center [52, 121] width 30 height 13
select select "*"
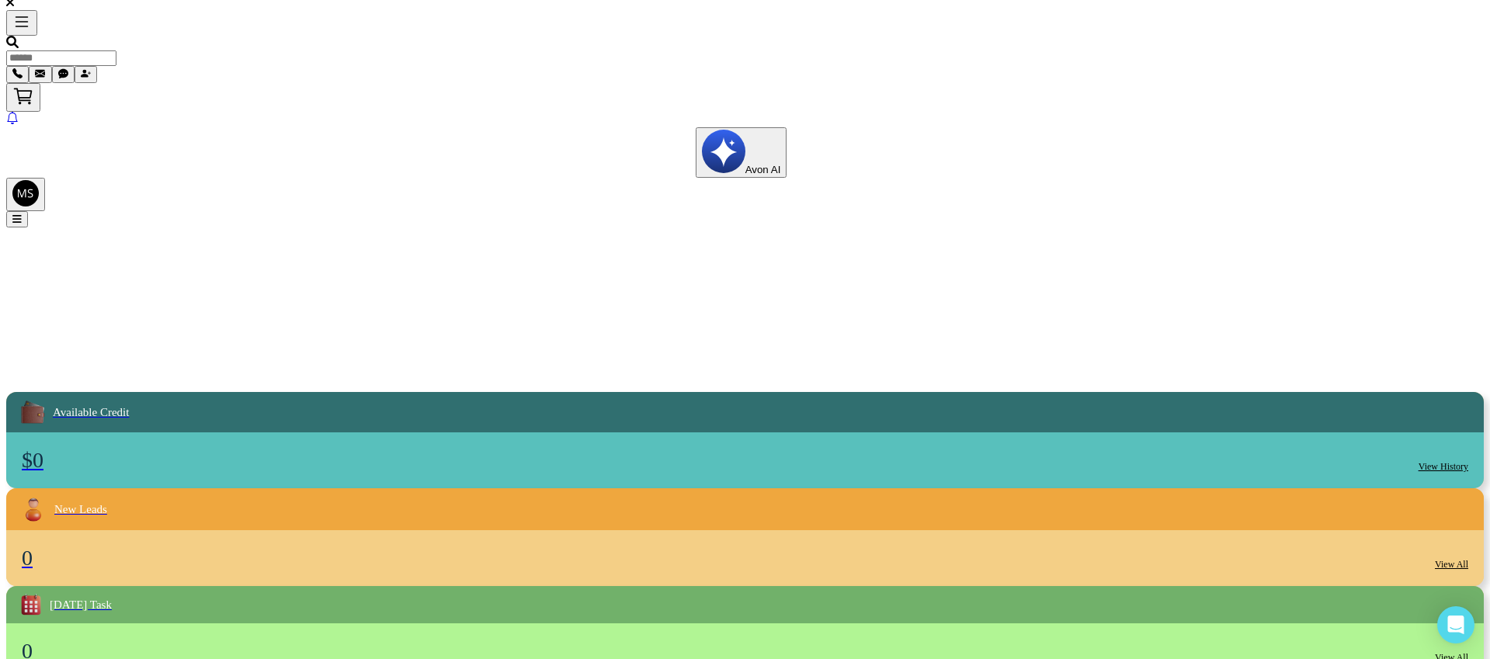
scroll to position [272, 0]
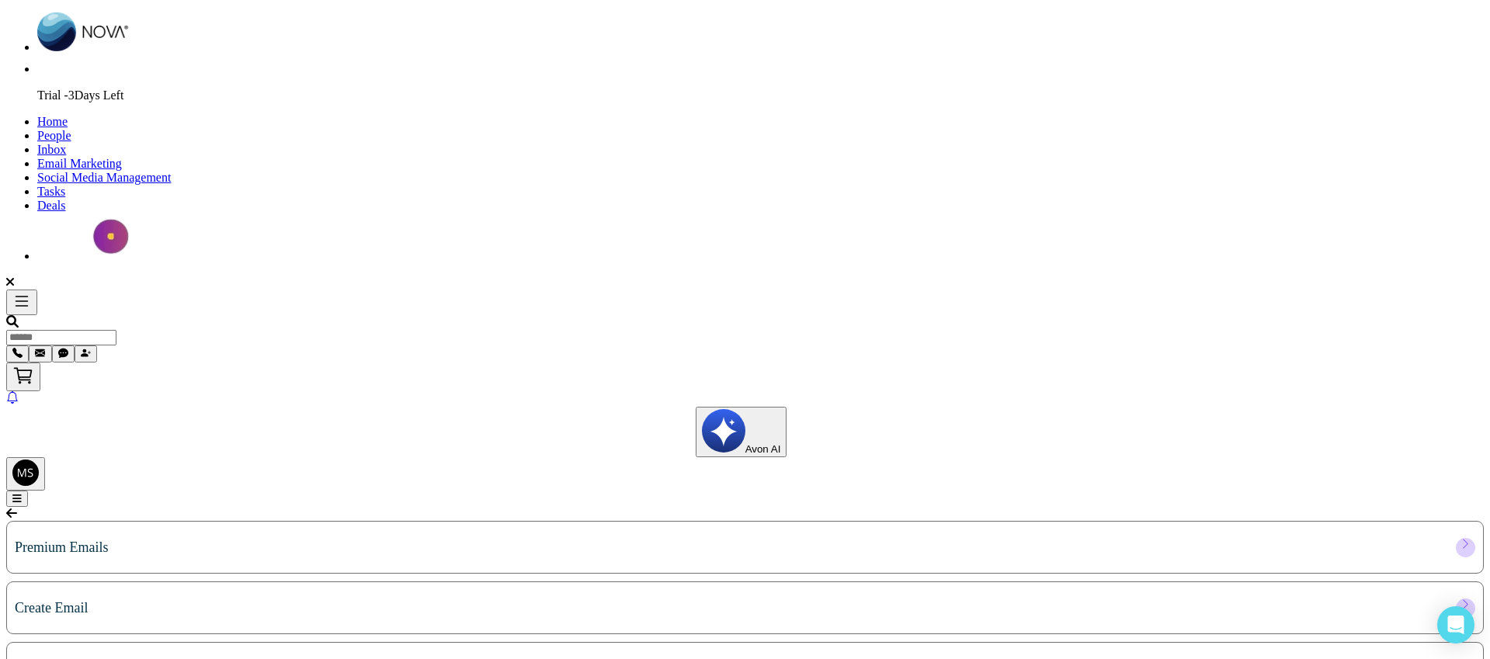
click at [66, 143] on span "Inbox" at bounding box center [51, 149] width 29 height 13
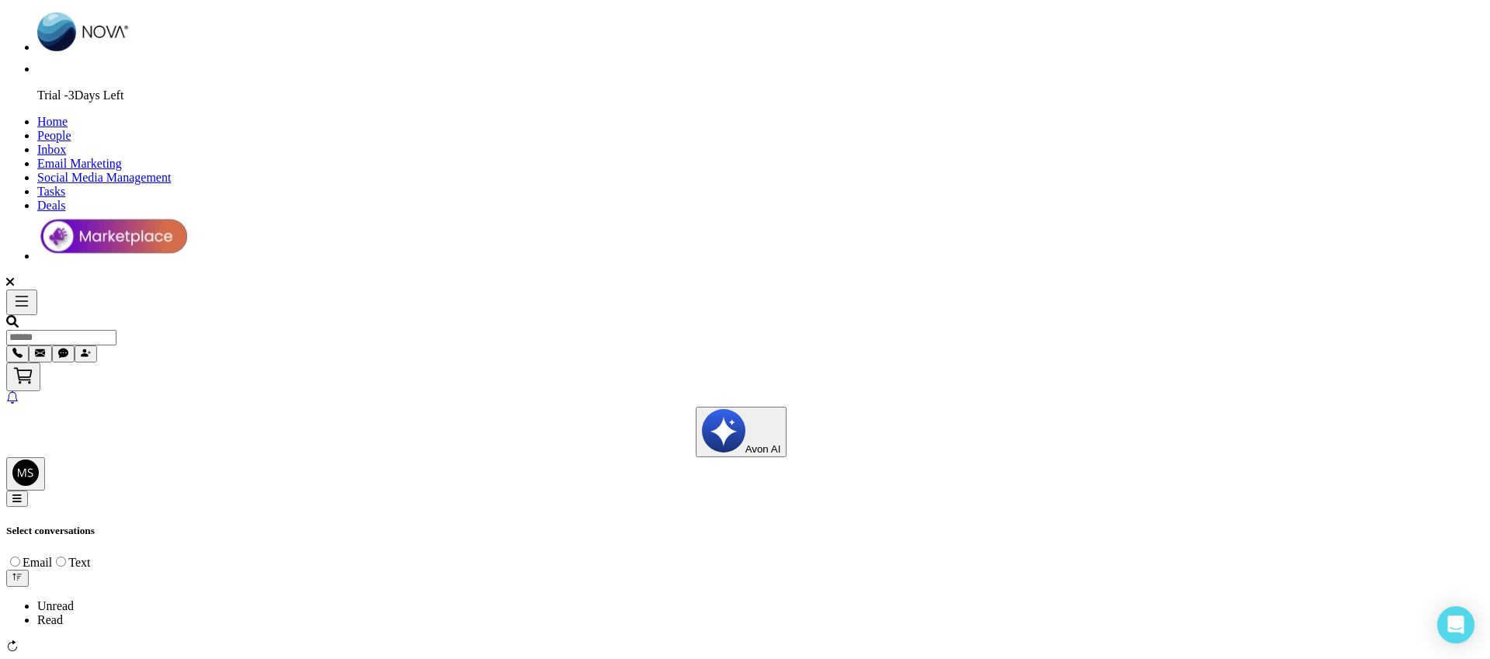
click at [171, 171] on span "Social Media Management" at bounding box center [104, 177] width 134 height 13
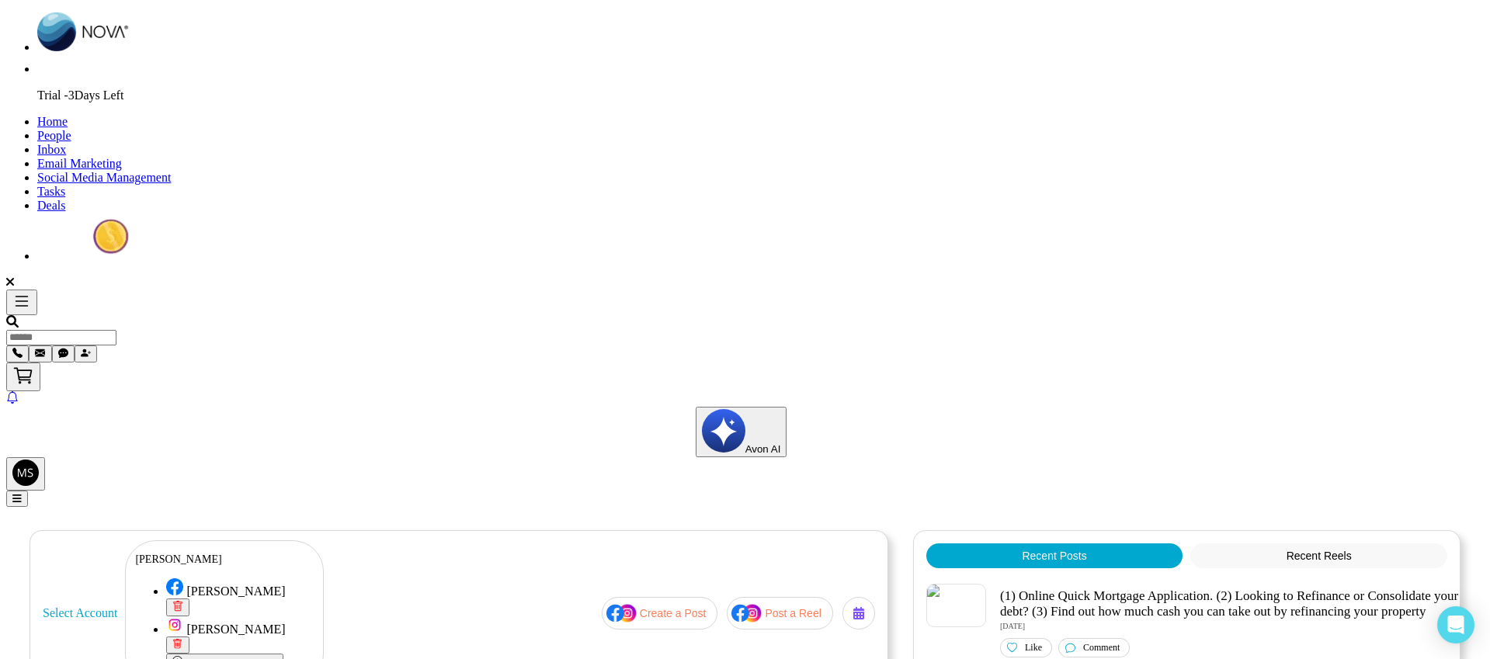
click at [292, 554] on p "[PERSON_NAME]" at bounding box center [224, 560] width 179 height 12
click at [66, 143] on span "Inbox" at bounding box center [51, 149] width 29 height 13
